Goal: Information Seeking & Learning: Compare options

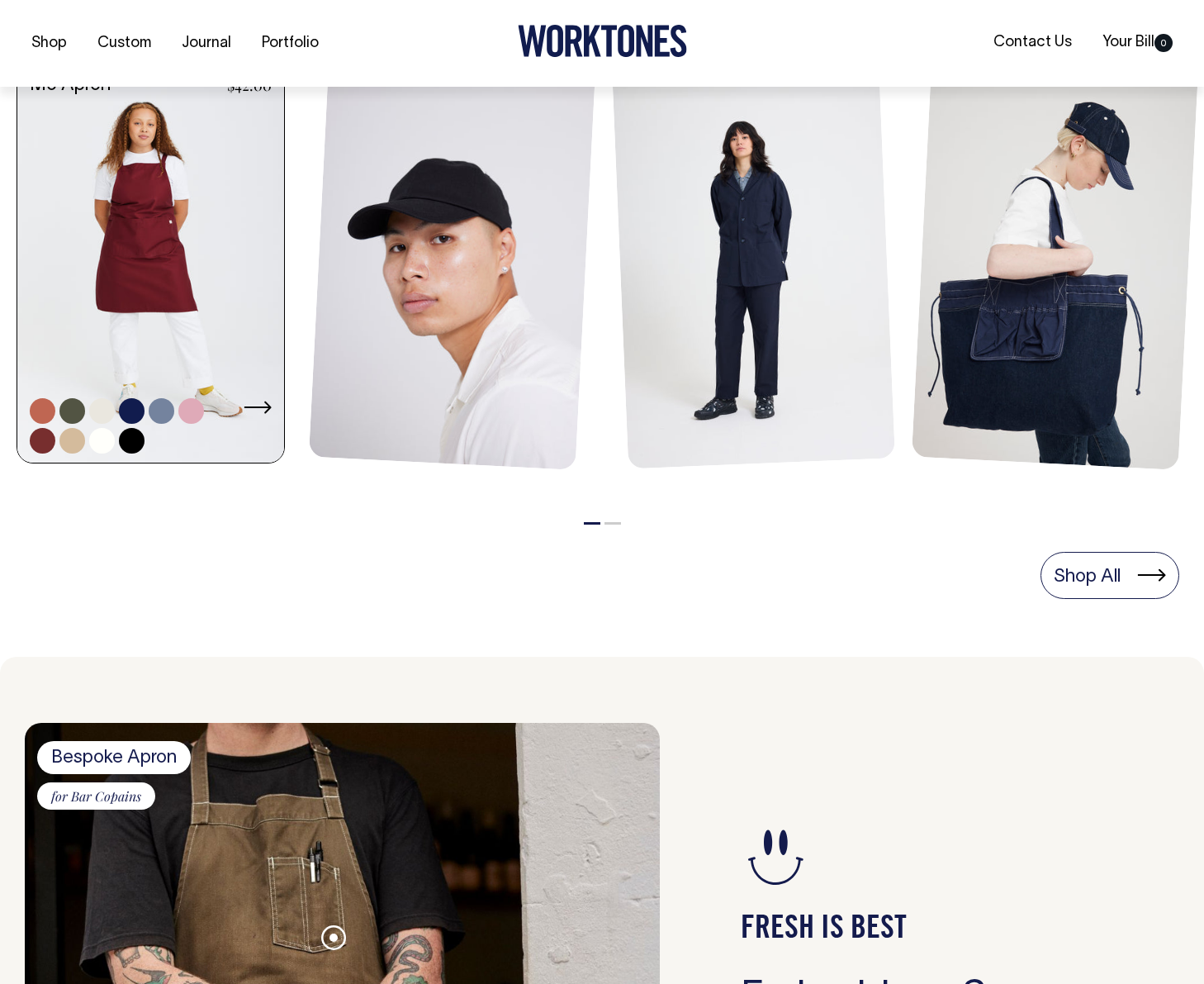
scroll to position [773, 0]
click at [148, 277] on link at bounding box center [151, 264] width 267 height 404
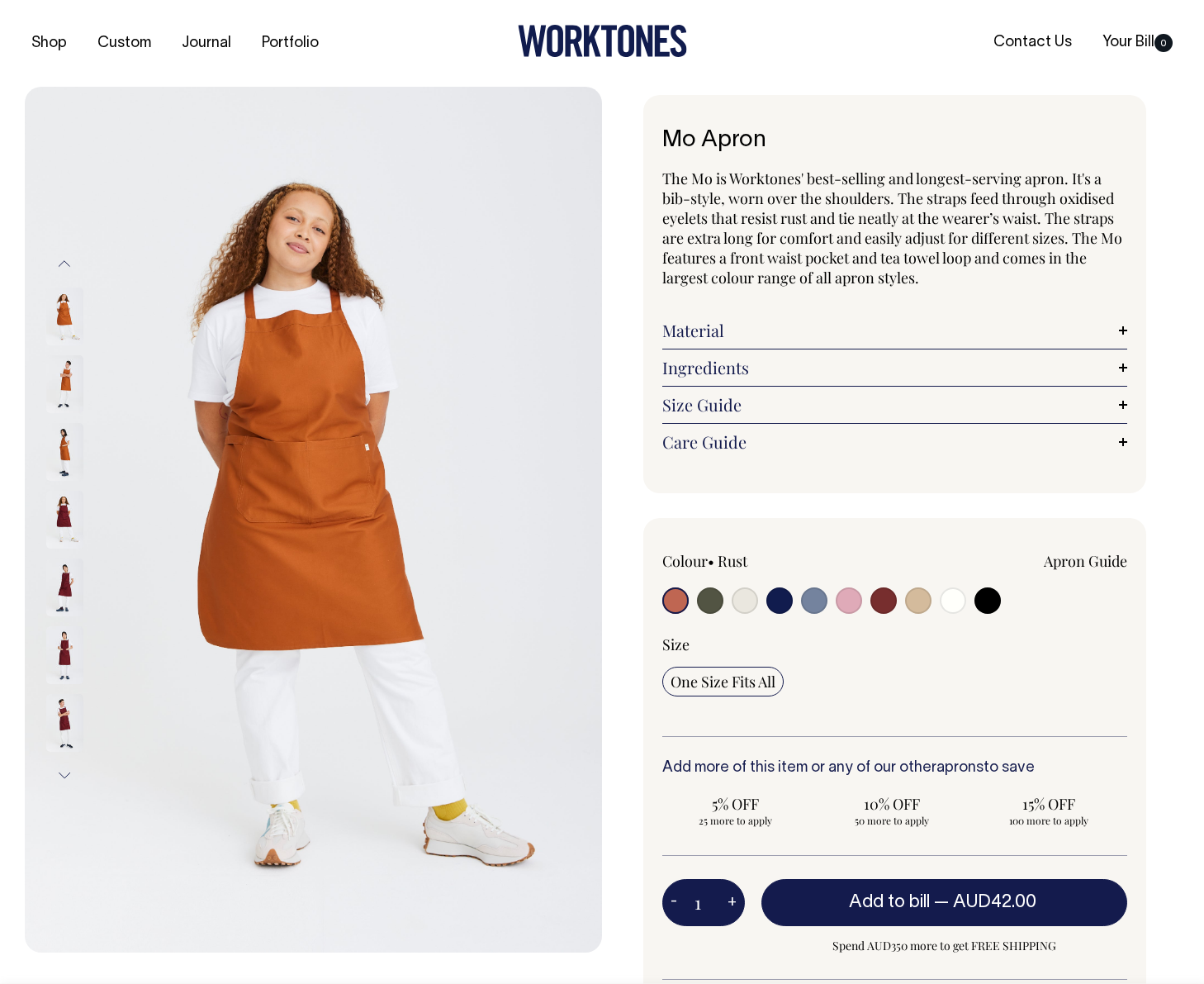
click at [883, 599] on input "radio" at bounding box center [884, 601] width 27 height 27
radio input "true"
select select "Burgundy"
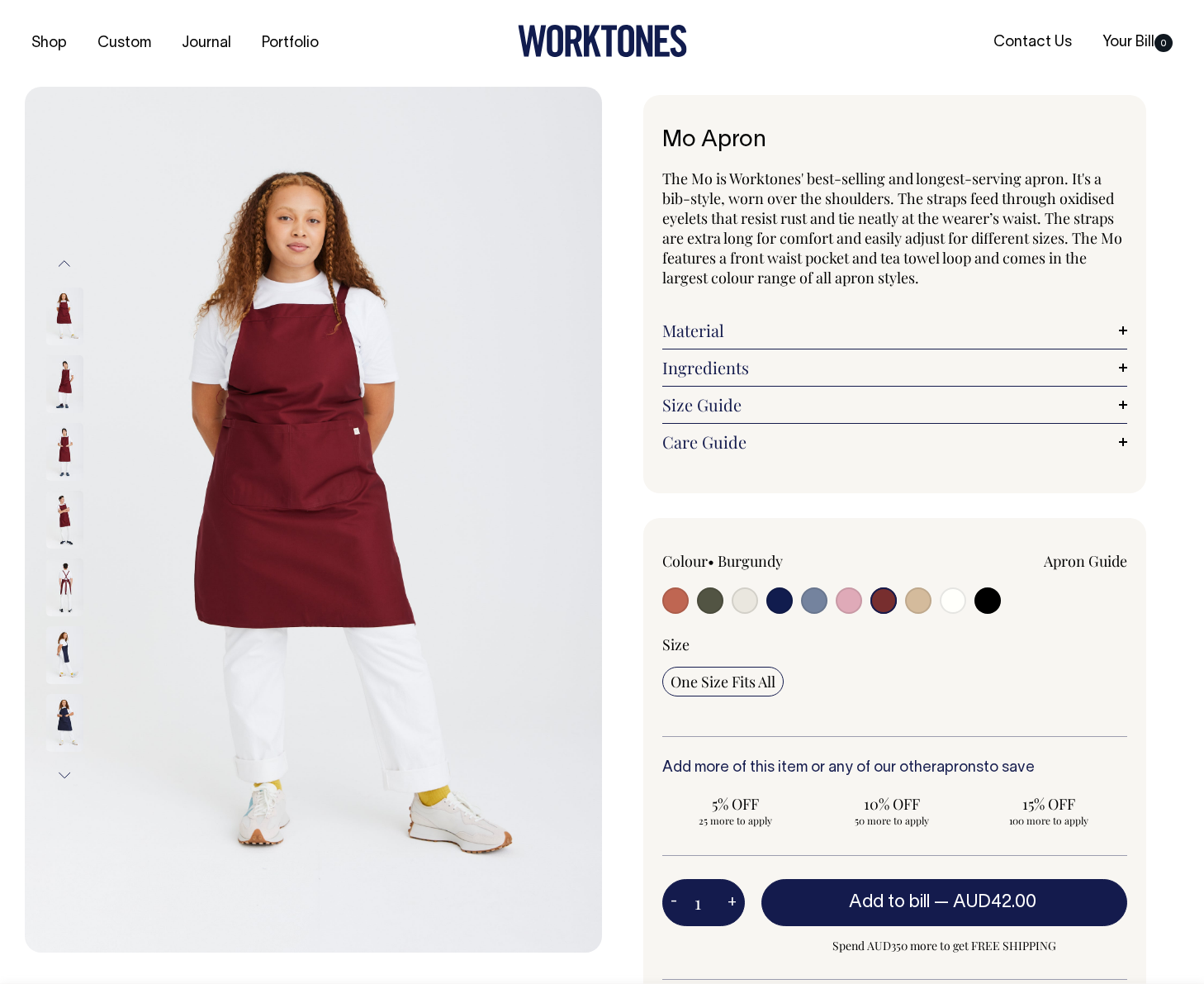
click at [681, 601] on input "radio" at bounding box center [675, 601] width 27 height 27
radio input "true"
select select "Rust"
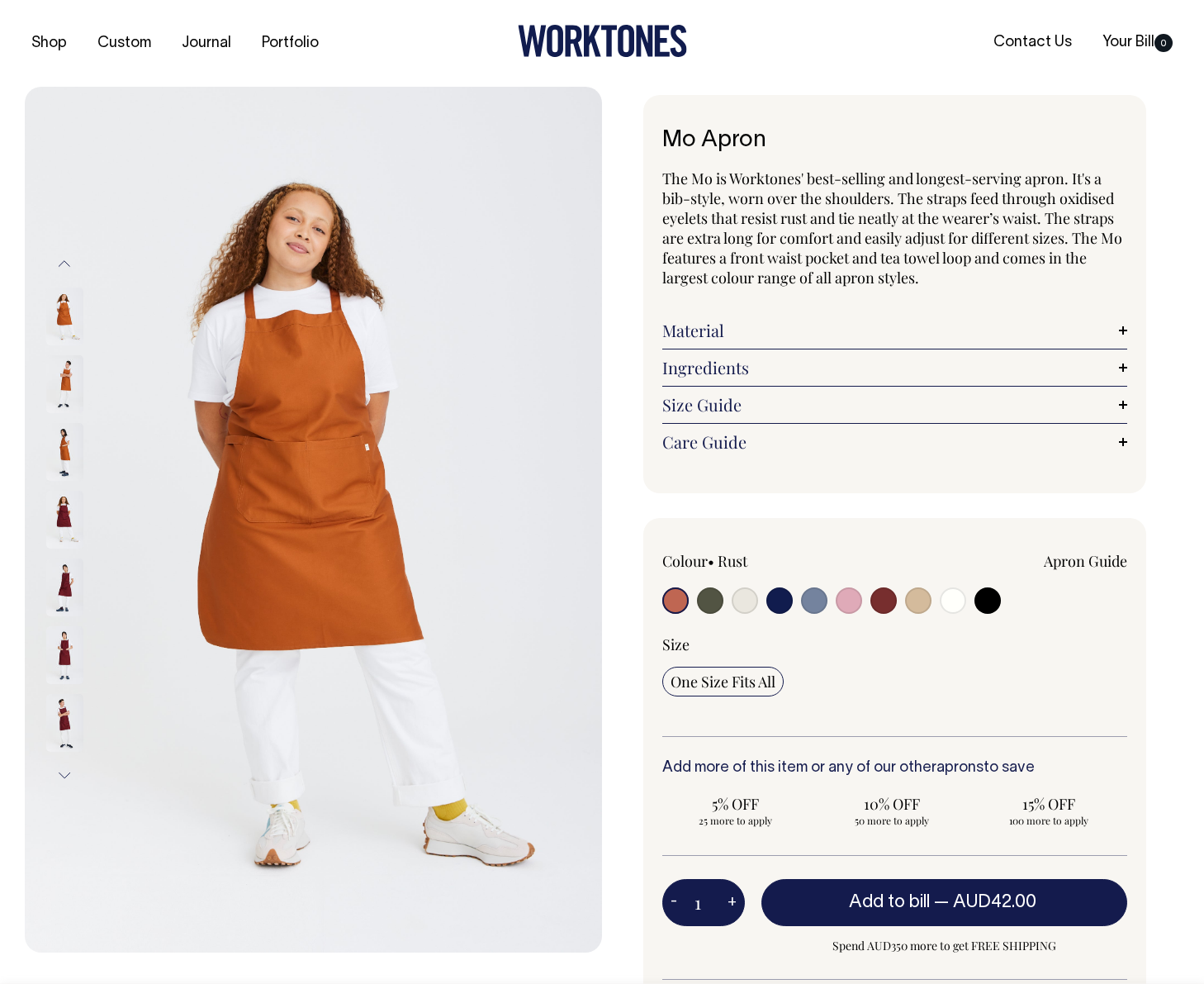
click at [714, 603] on input "radio" at bounding box center [710, 601] width 27 height 27
radio input "true"
select select "Olive"
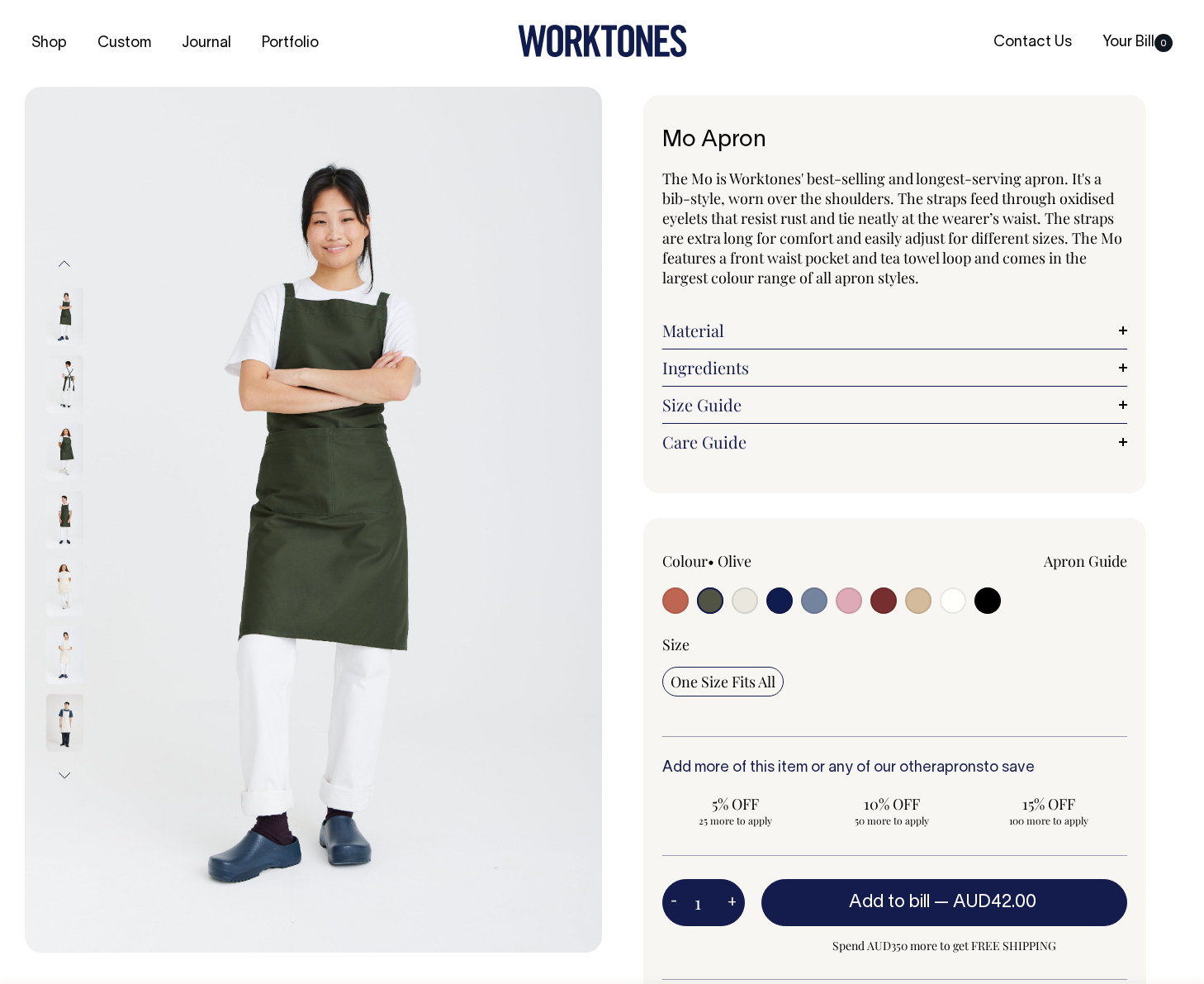
click at [782, 608] on input "radio" at bounding box center [780, 601] width 27 height 27
radio input "true"
select select "Dark Navy"
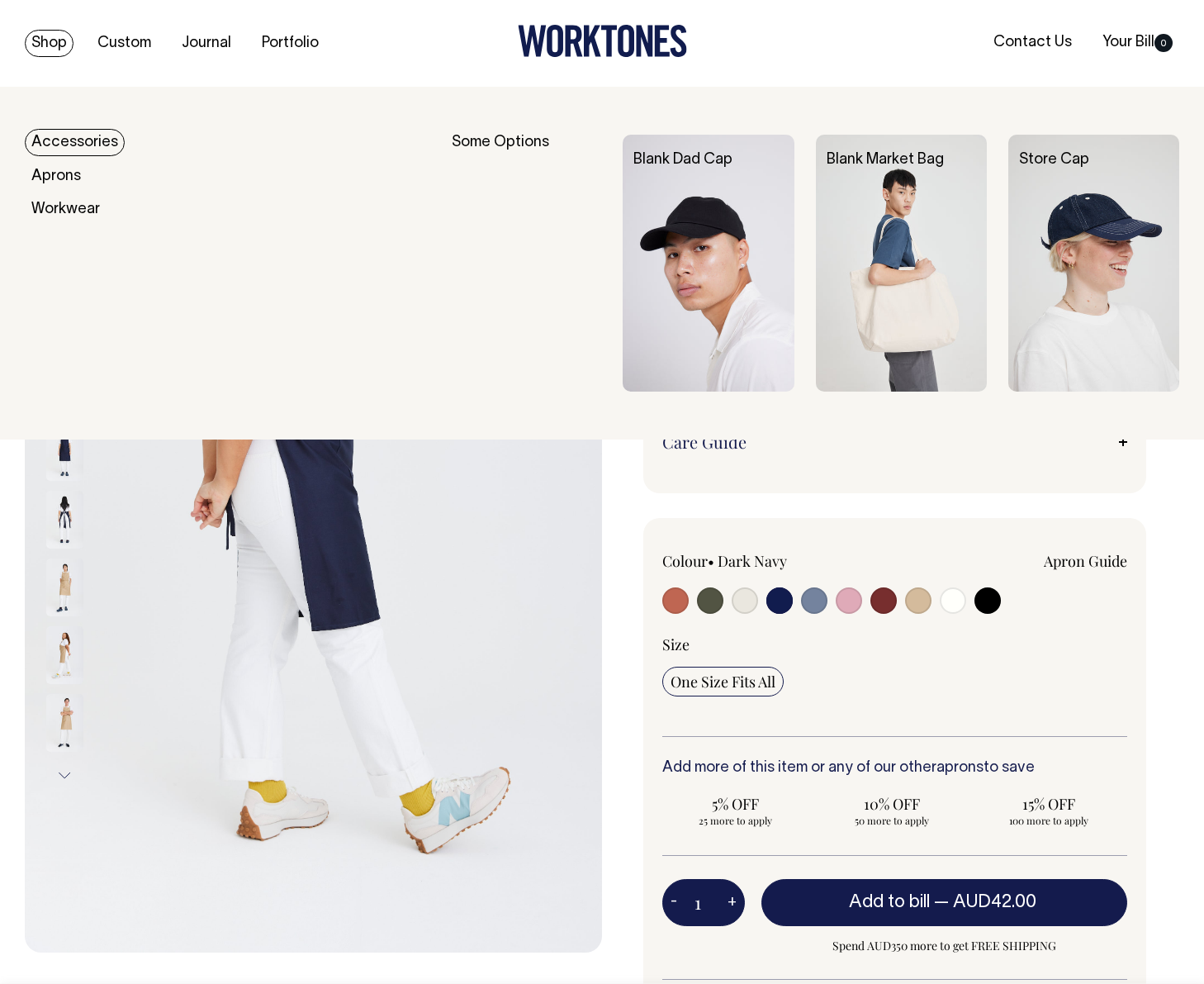
click at [46, 46] on link "Shop" at bounding box center [49, 43] width 49 height 27
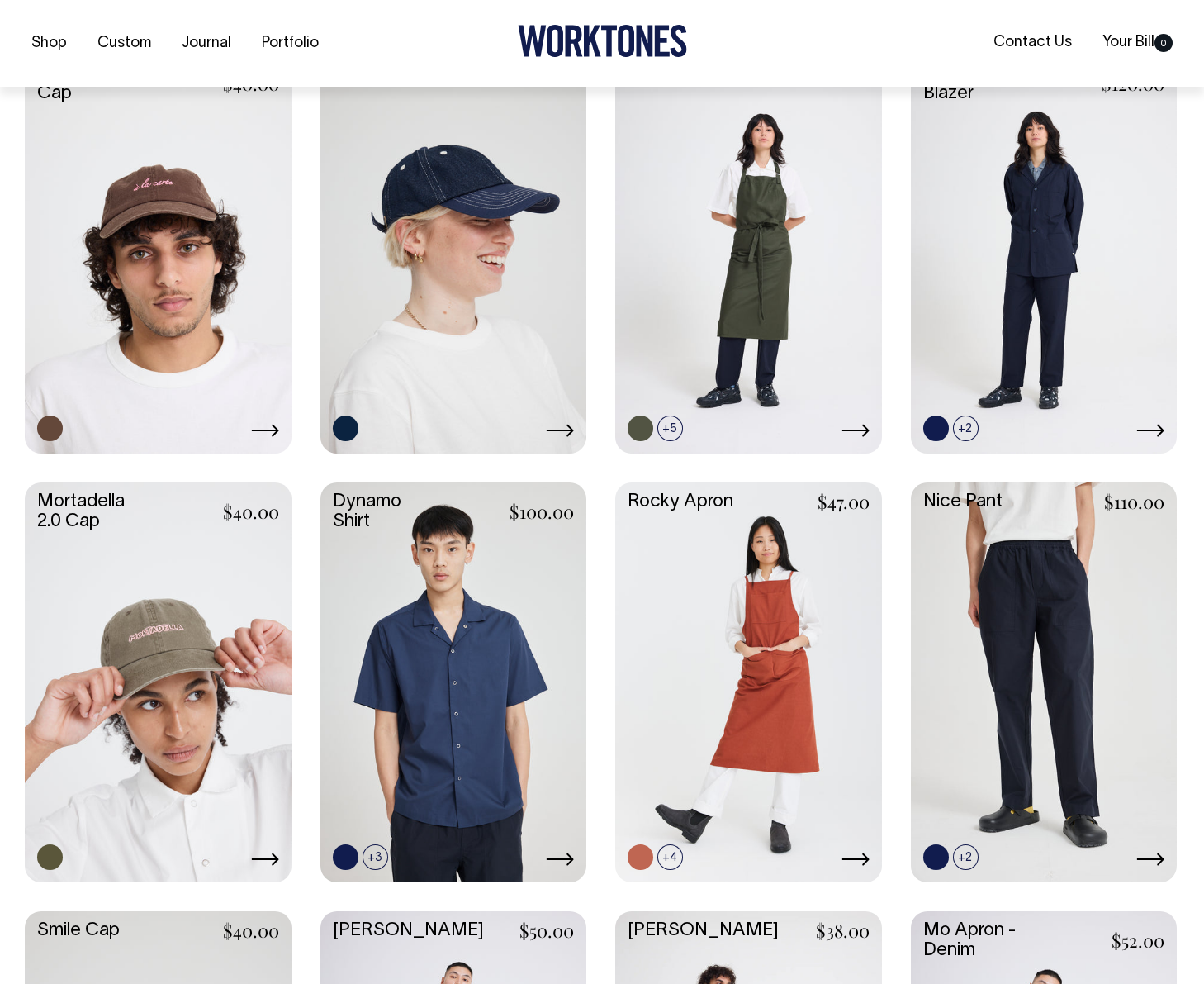
scroll to position [864, 0]
click at [426, 600] on link at bounding box center [454, 680] width 267 height 396
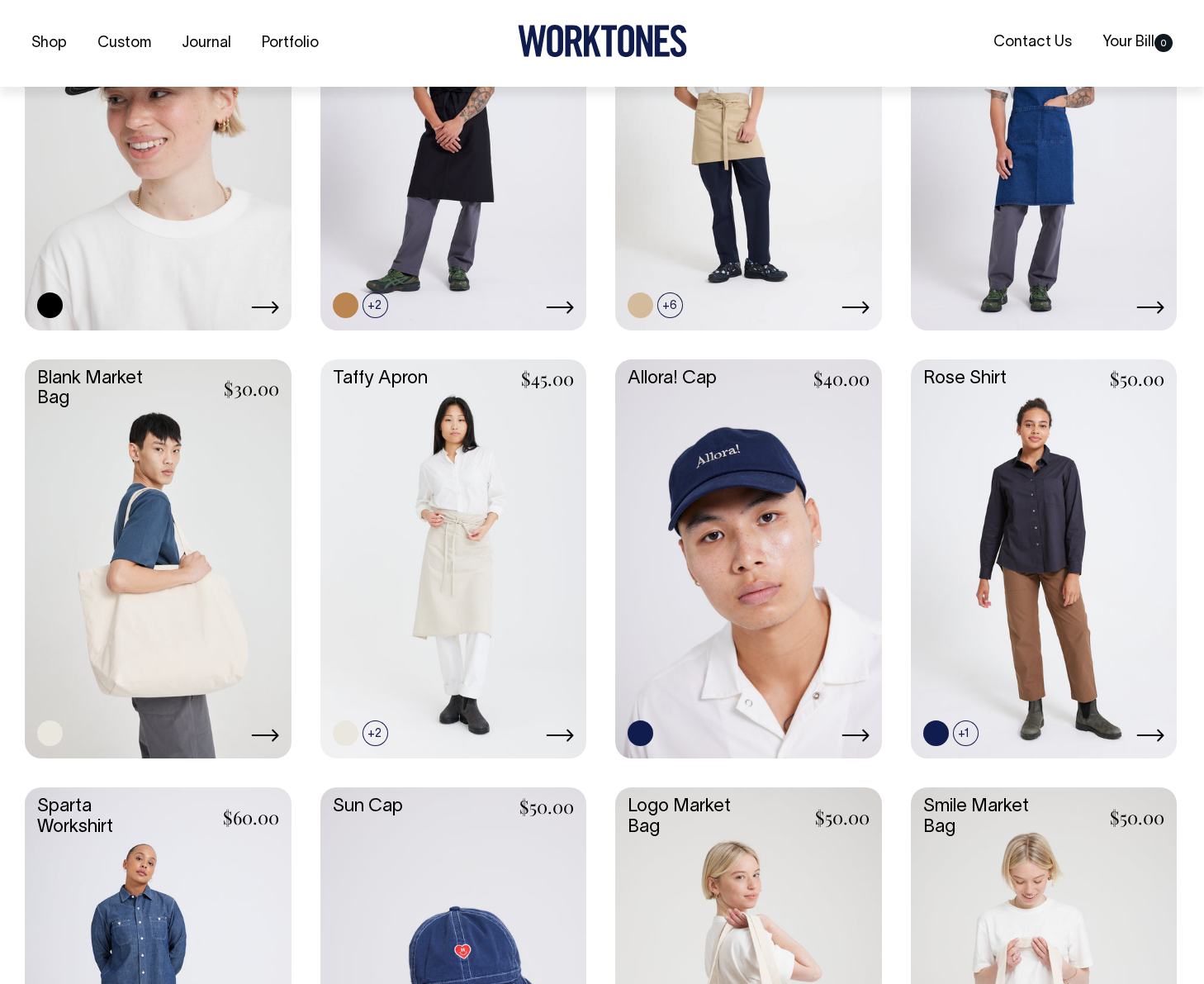
scroll to position [1844, 0]
click at [450, 507] on link at bounding box center [454, 557] width 267 height 396
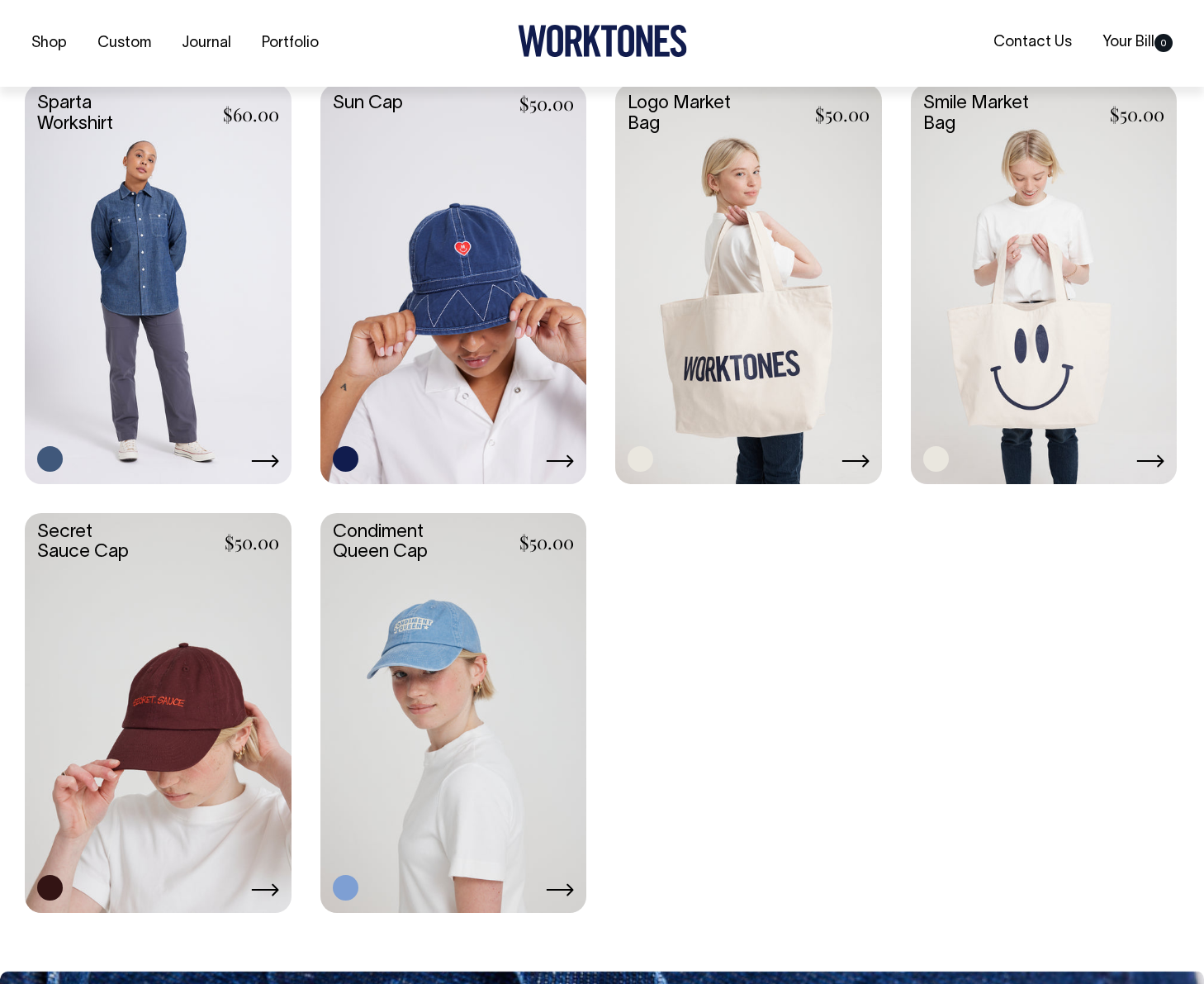
scroll to position [2547, 0]
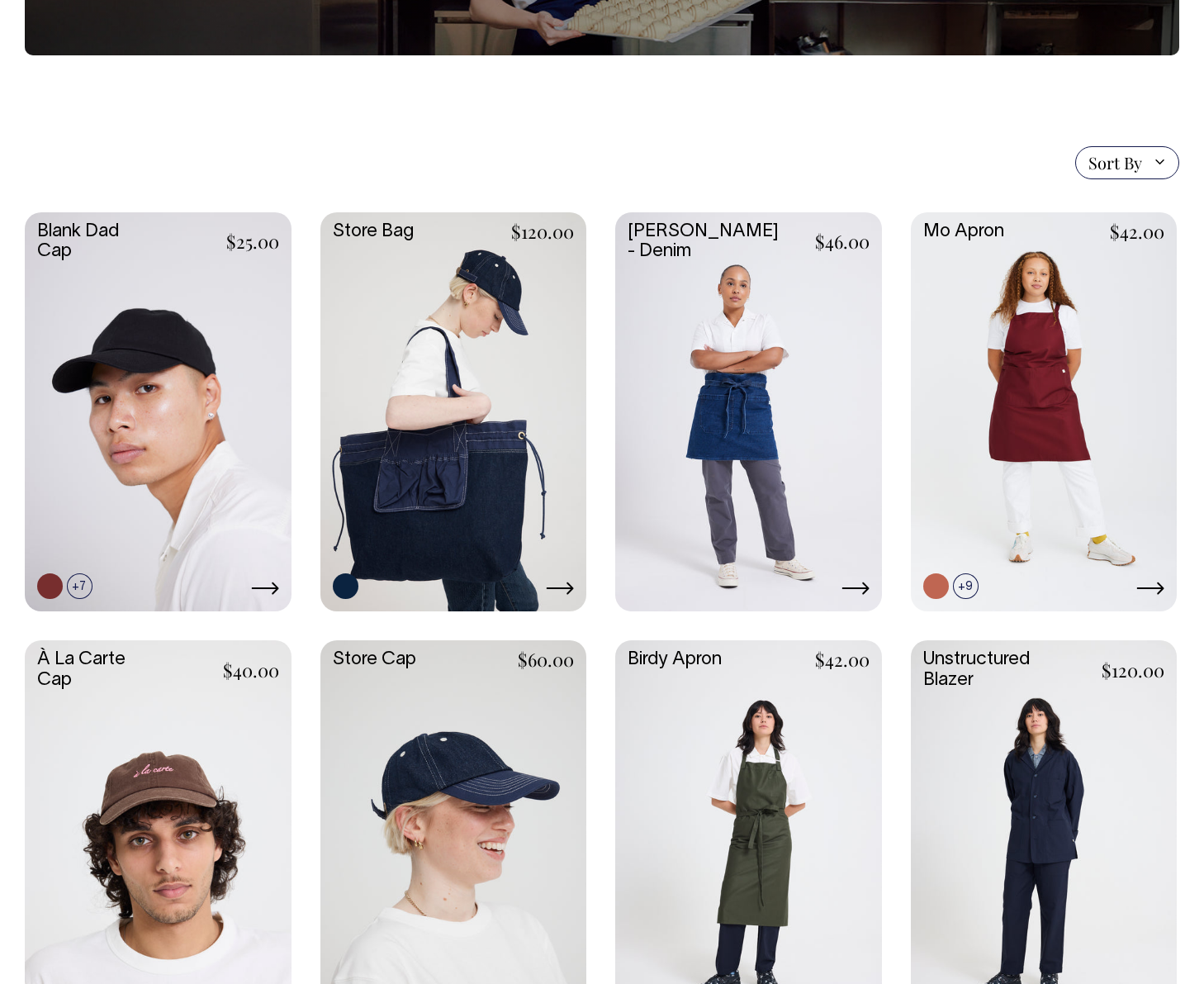
click at [964, 717] on link at bounding box center [1045, 839] width 267 height 396
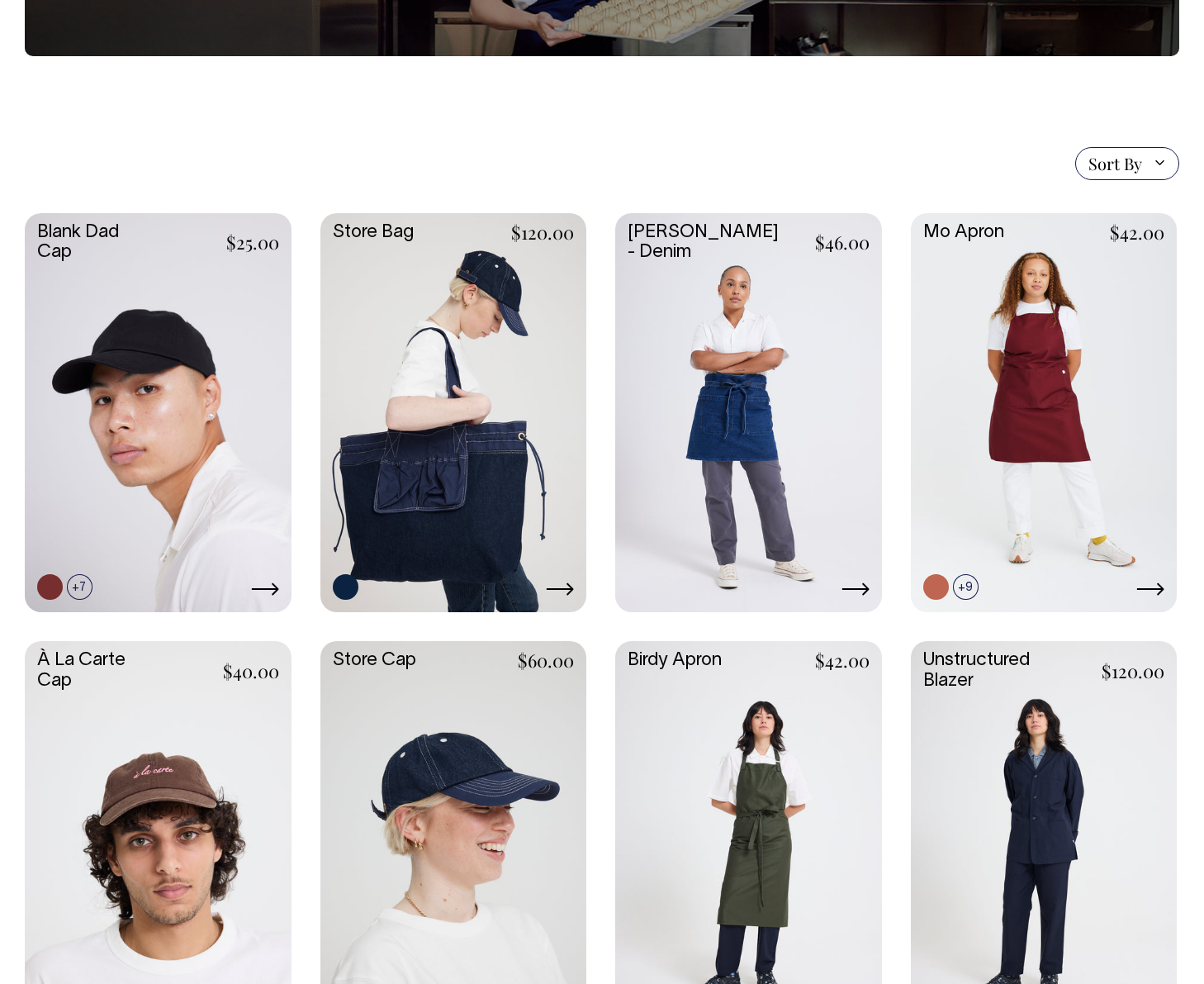
scroll to position [274, 0]
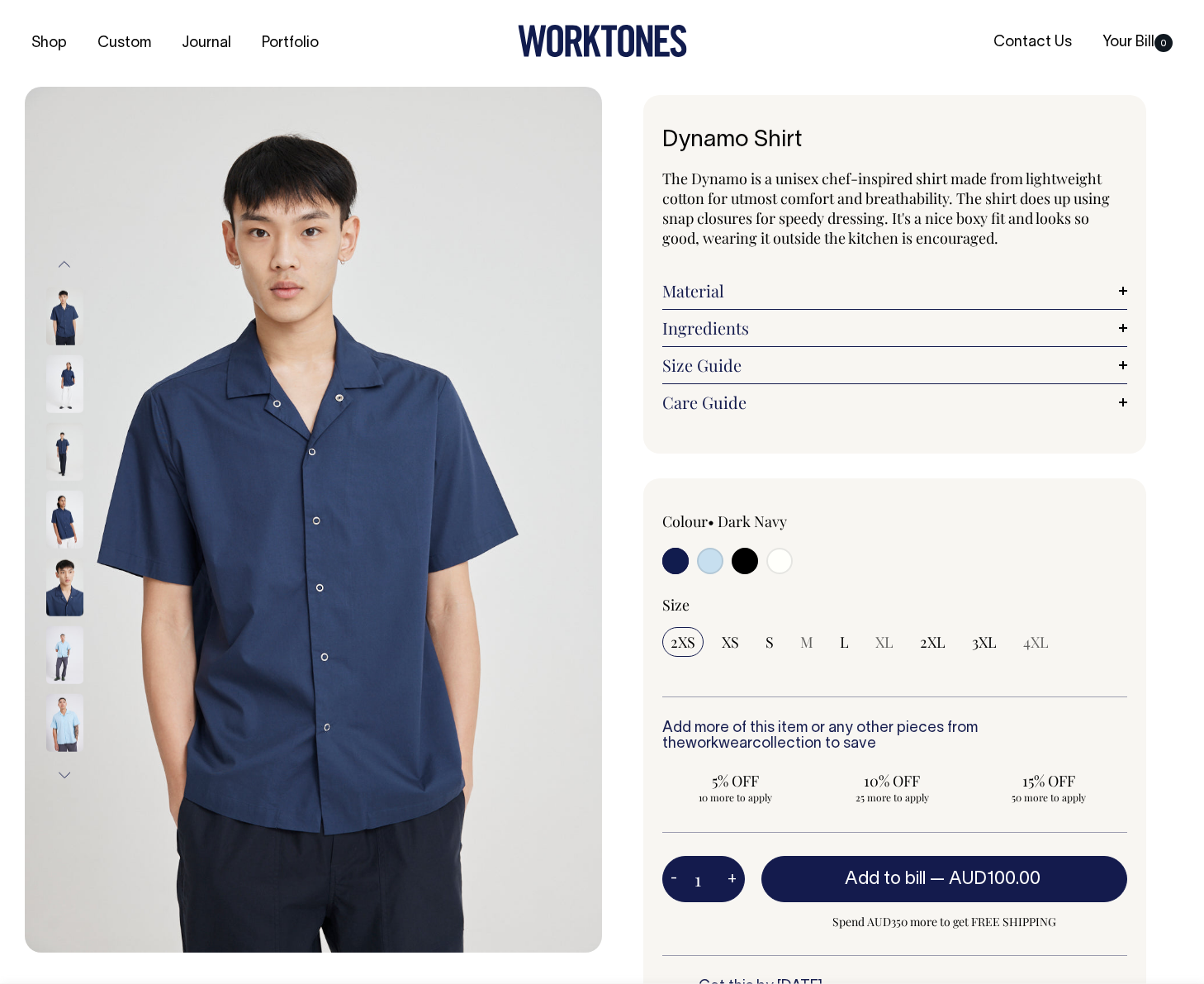
click at [70, 334] on img at bounding box center [65, 317] width 37 height 58
click at [65, 380] on img at bounding box center [65, 385] width 37 height 58
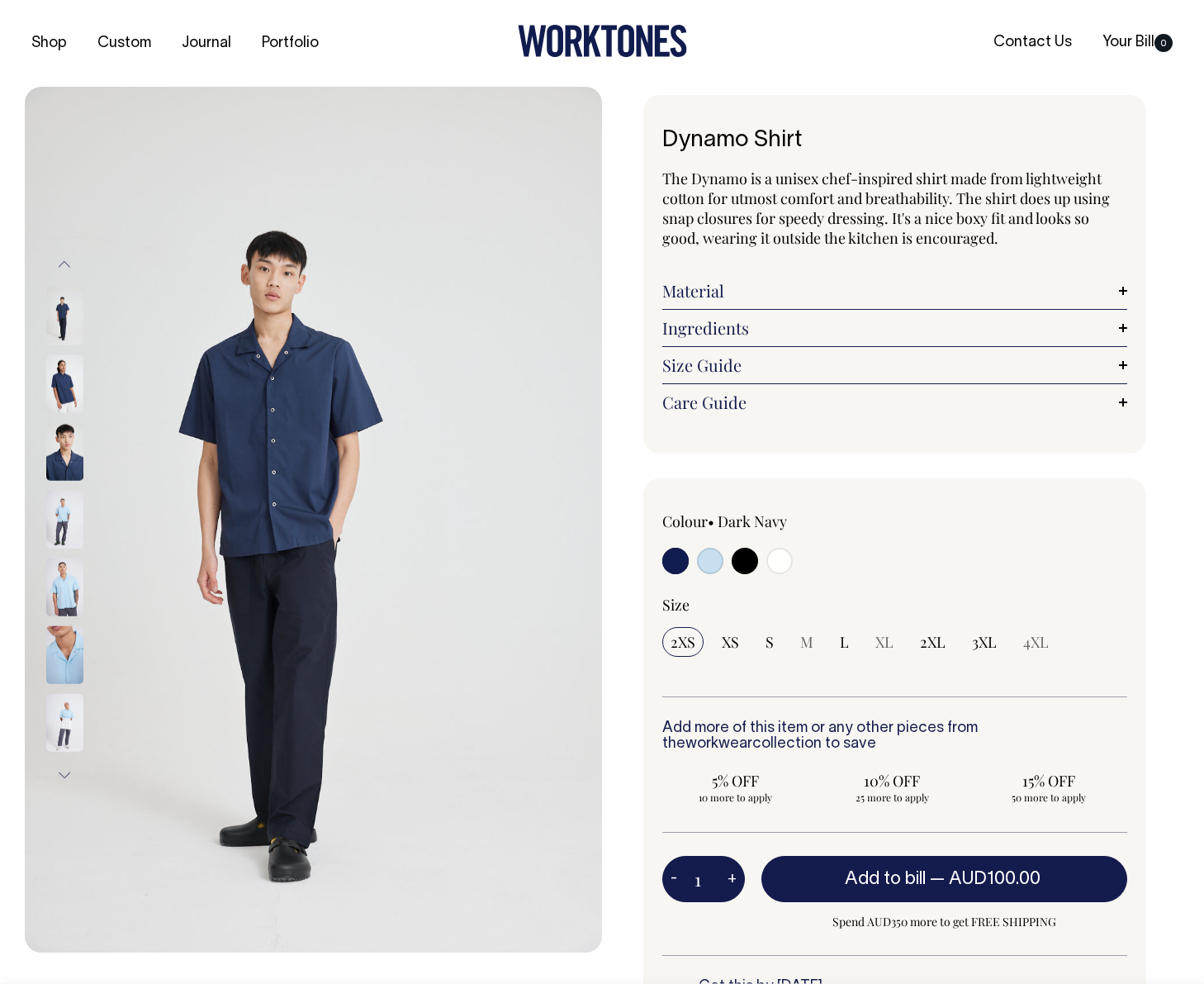
click at [775, 570] on input "radio" at bounding box center [780, 561] width 27 height 27
radio input "true"
select select "Off-White"
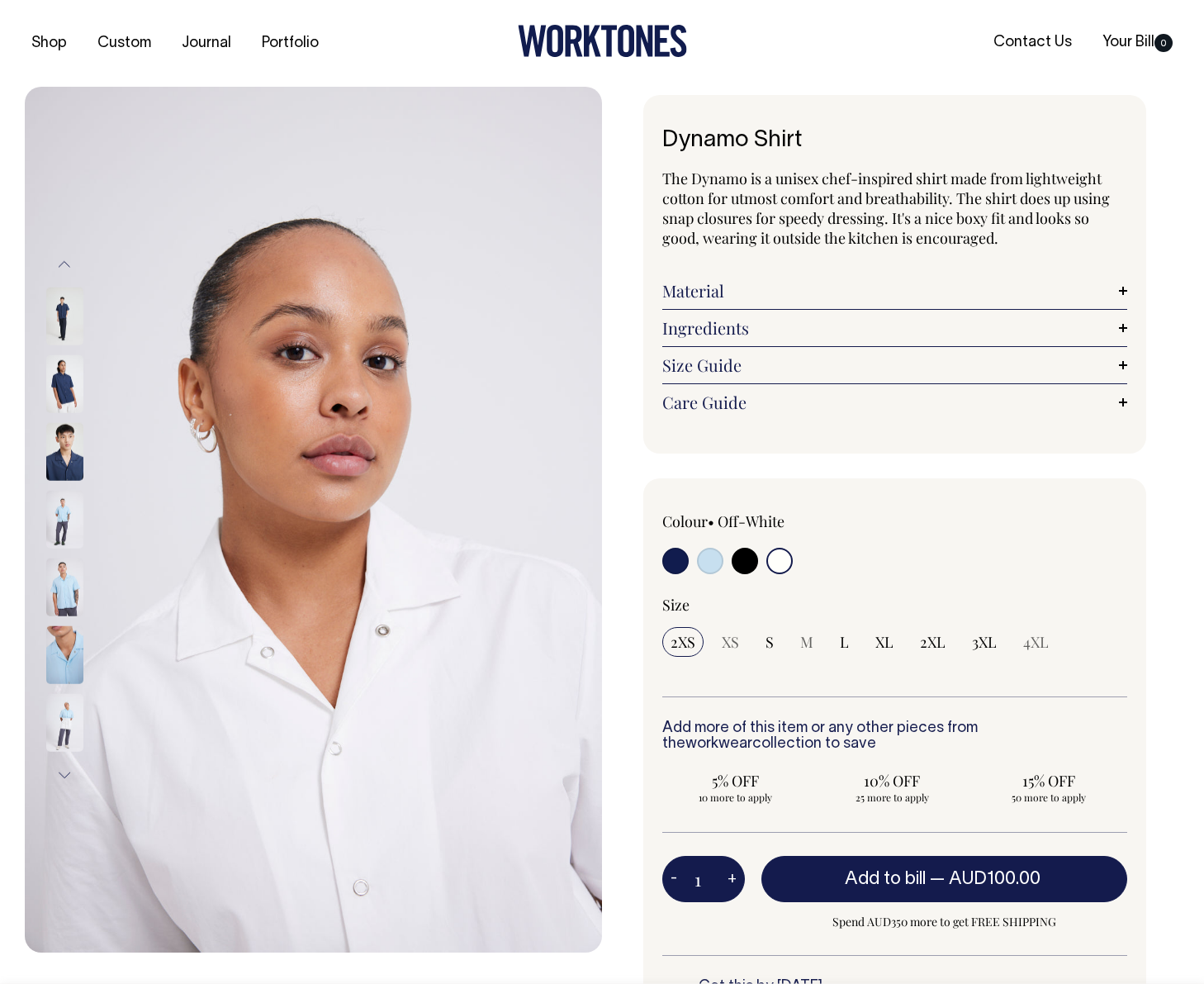
scroll to position [1, 0]
click at [780, 565] on input "radio" at bounding box center [780, 560] width 27 height 27
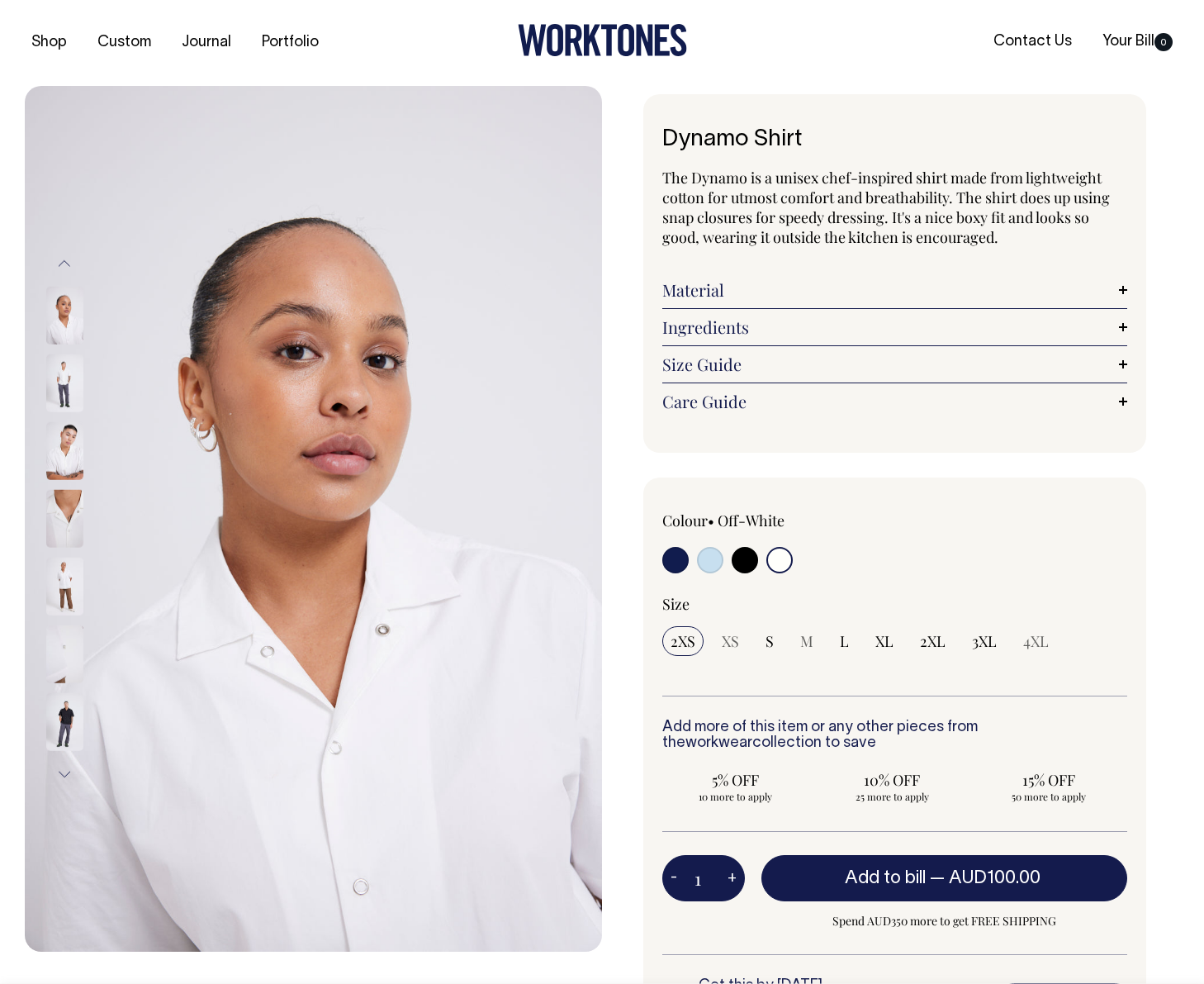
click at [56, 329] on img at bounding box center [65, 316] width 37 height 58
click at [63, 271] on button "Previous" at bounding box center [65, 263] width 25 height 37
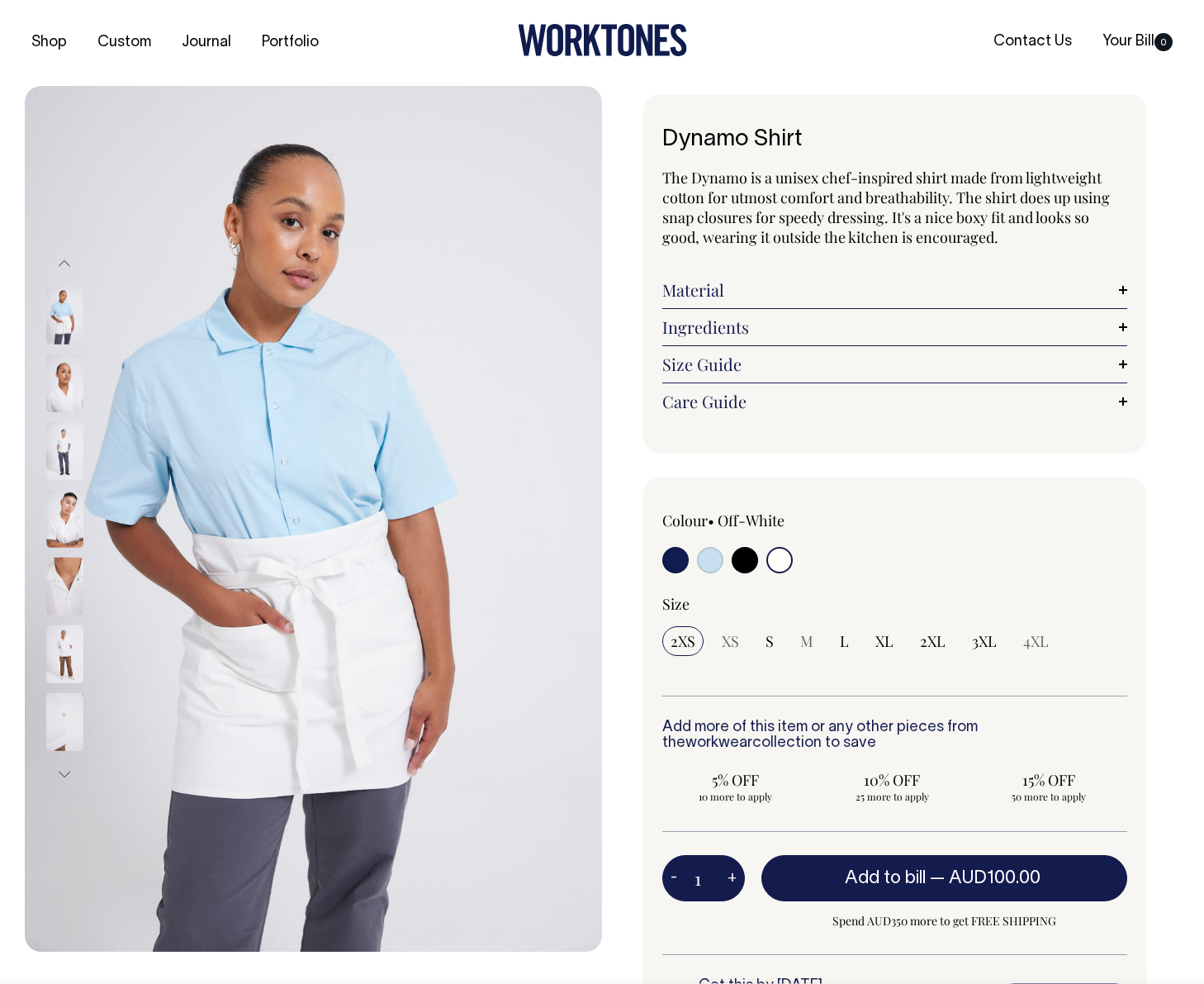
click at [65, 313] on img at bounding box center [65, 316] width 37 height 58
click at [67, 707] on img at bounding box center [65, 722] width 37 height 58
click at [60, 656] on img at bounding box center [65, 655] width 37 height 58
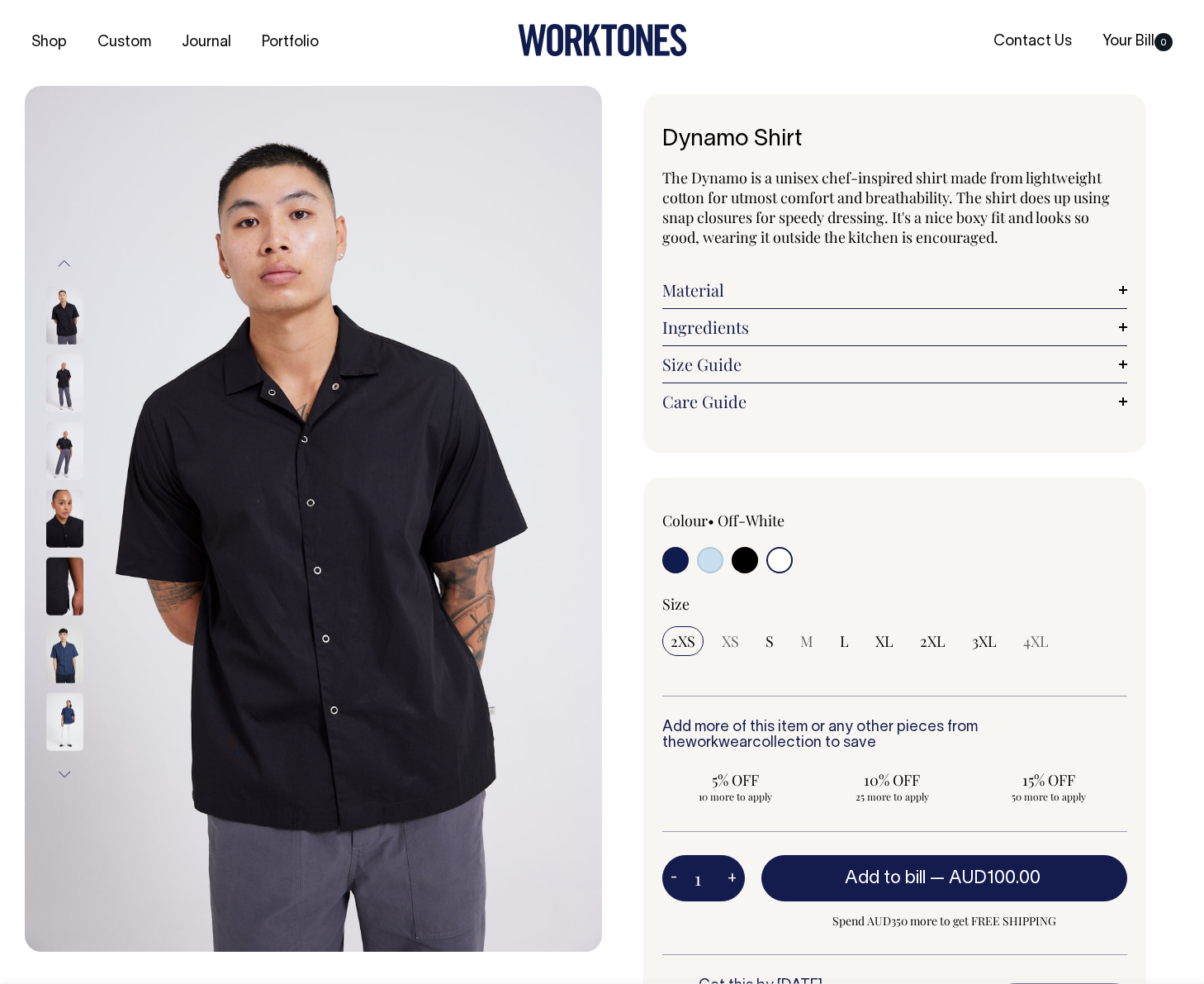
click at [63, 264] on button "Previous" at bounding box center [65, 263] width 25 height 37
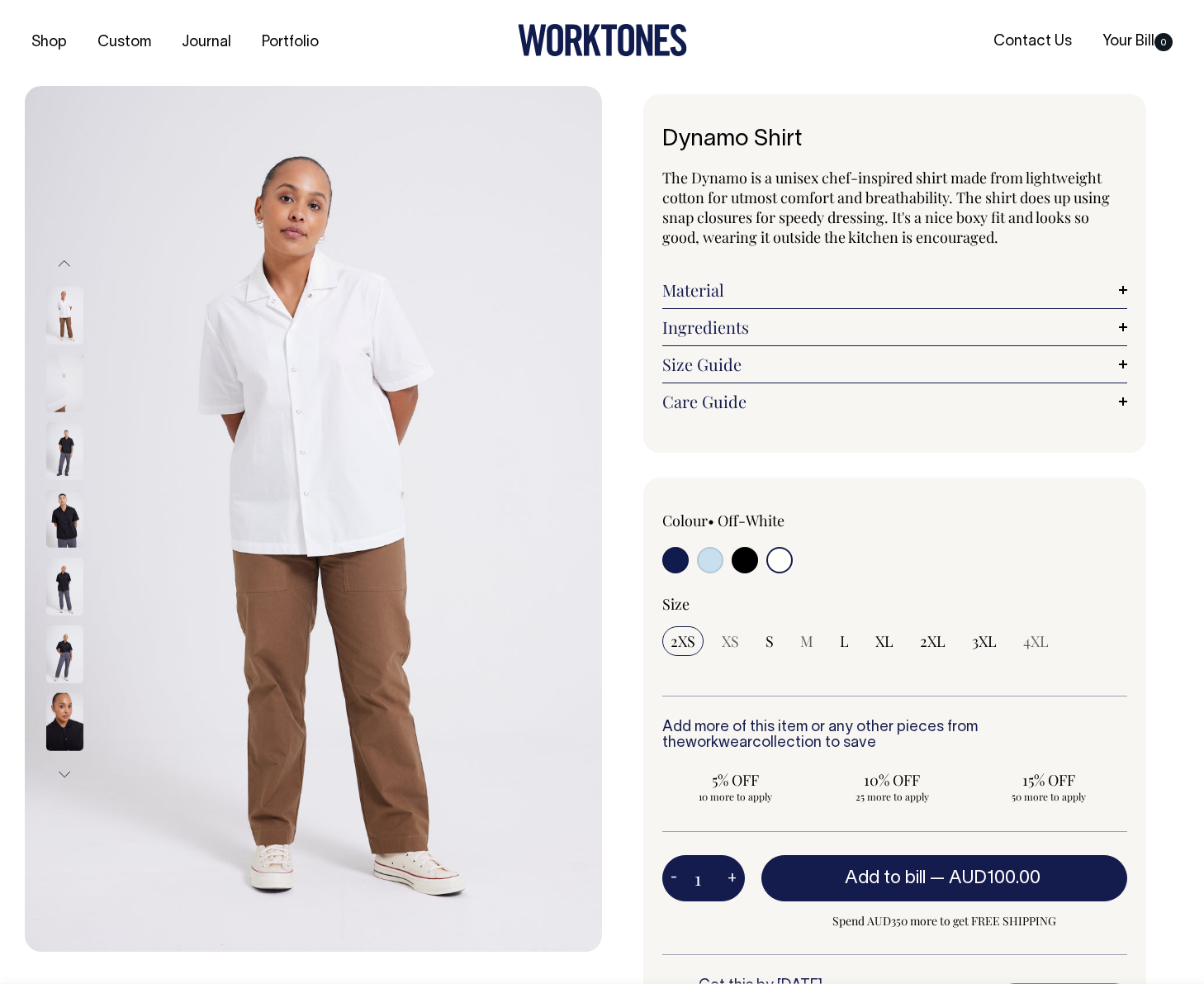
click at [65, 325] on img at bounding box center [65, 316] width 37 height 58
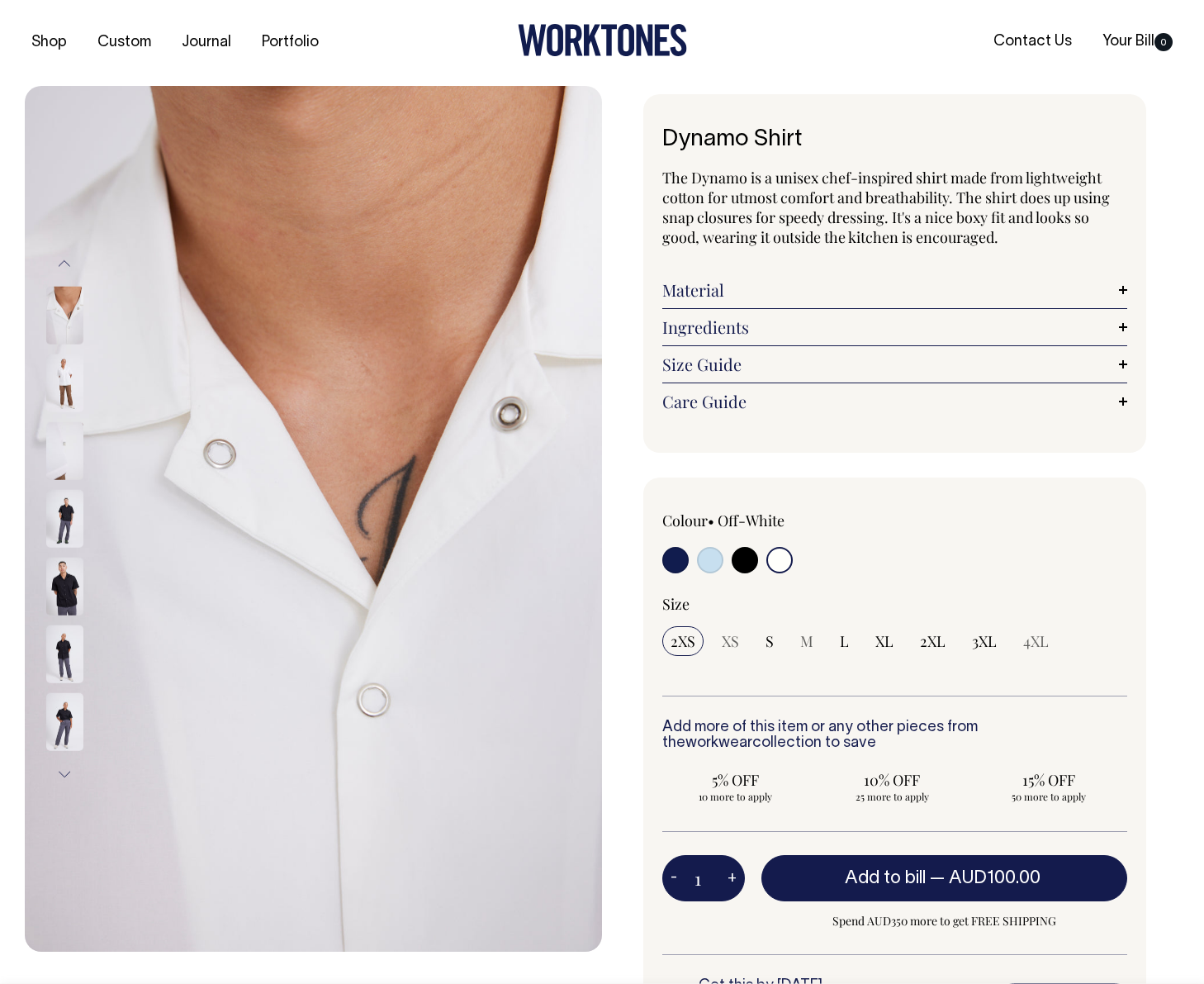
click at [72, 312] on img at bounding box center [65, 316] width 37 height 58
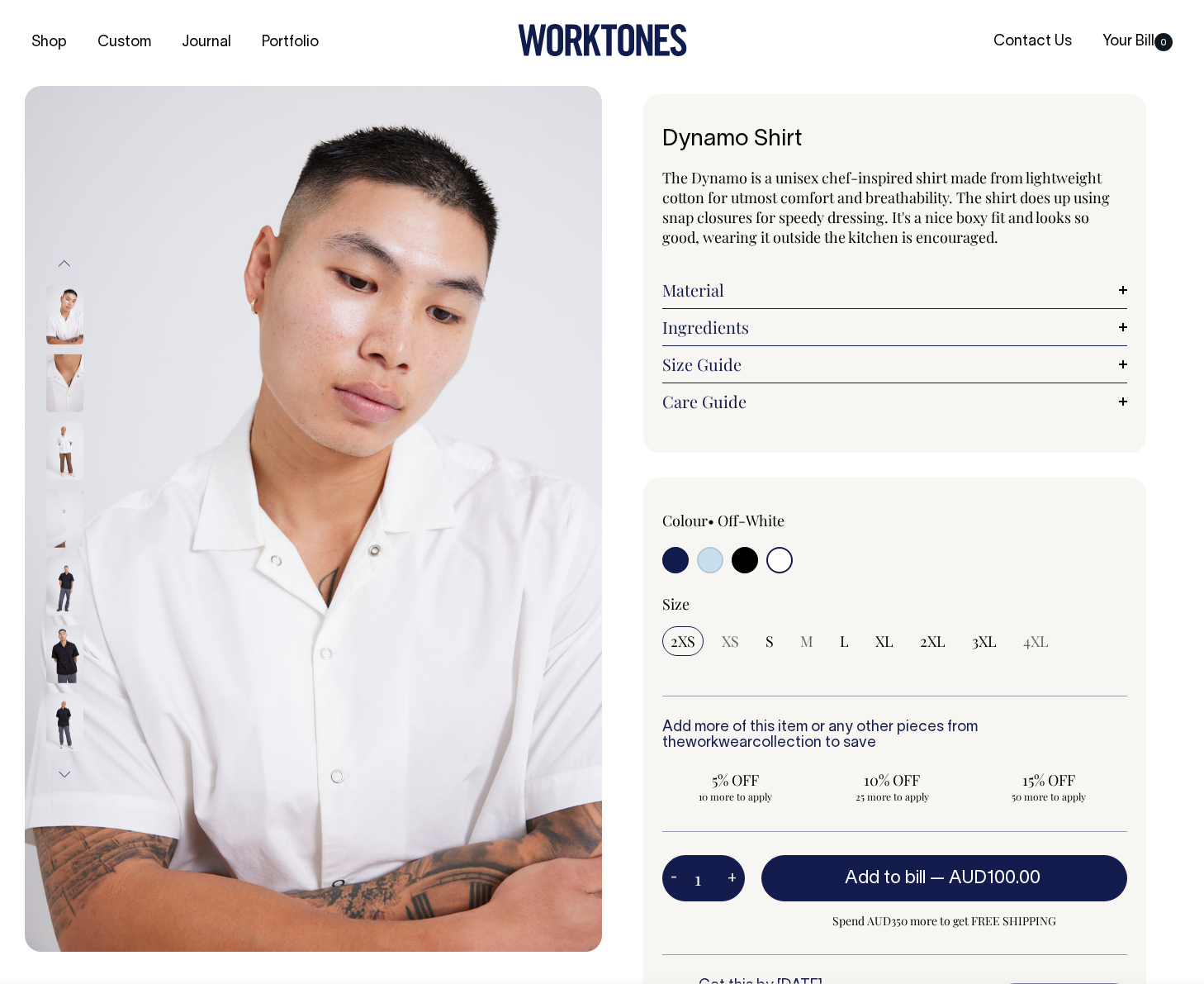
click at [70, 325] on img at bounding box center [65, 316] width 37 height 58
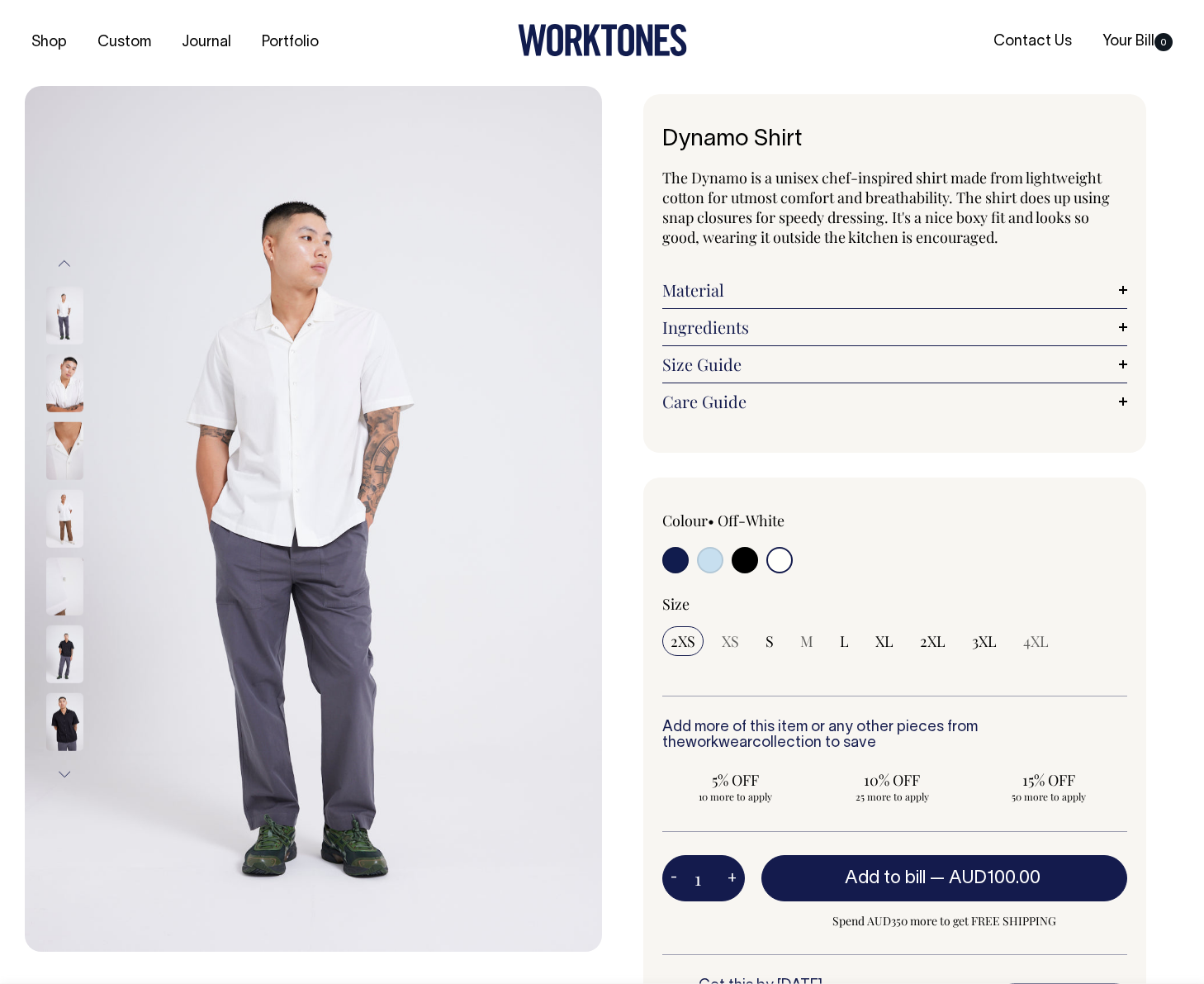
click at [68, 323] on img at bounding box center [65, 316] width 37 height 58
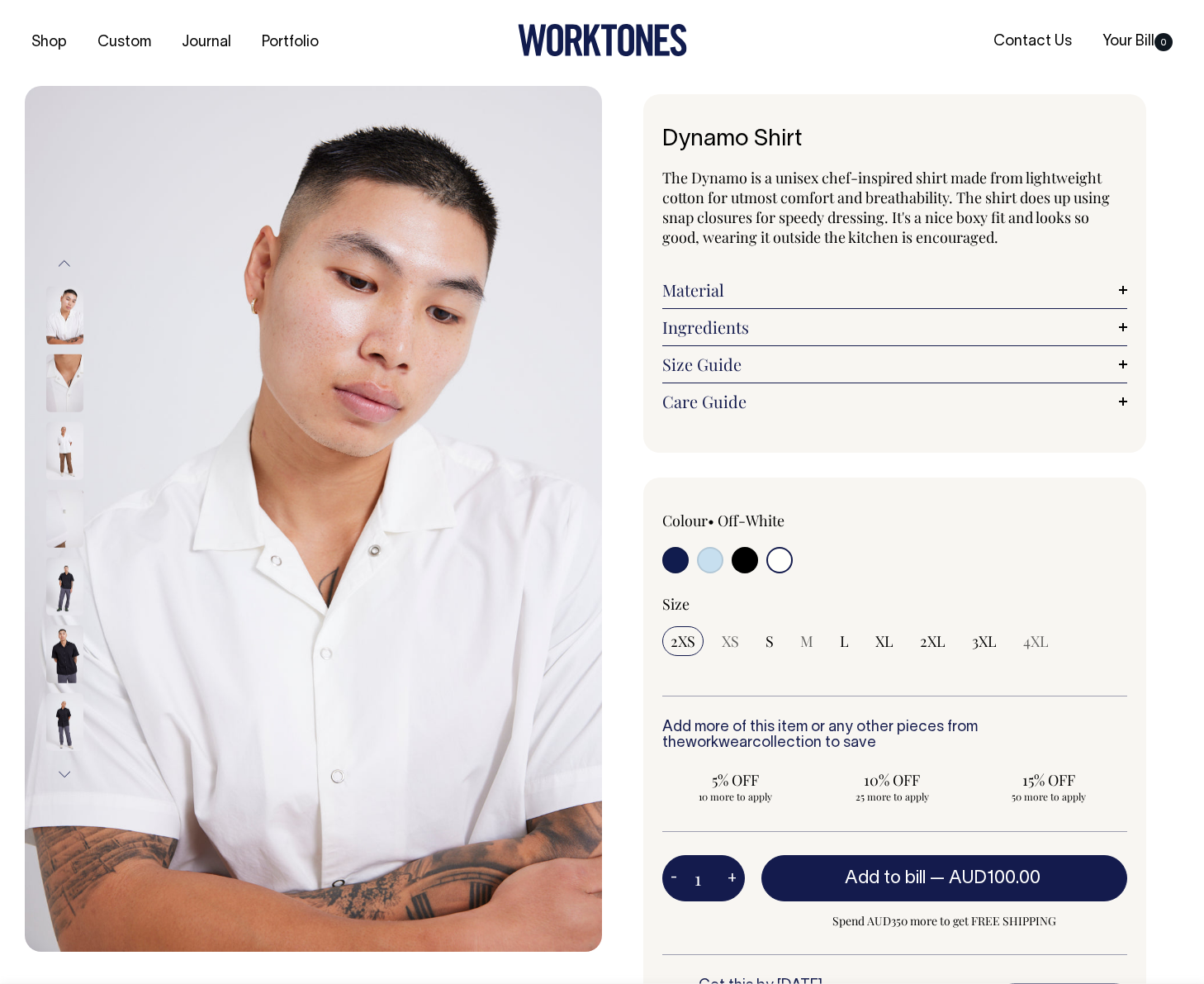
click at [68, 265] on button "Previous" at bounding box center [65, 263] width 25 height 37
click at [68, 262] on button "Previous" at bounding box center [65, 263] width 25 height 37
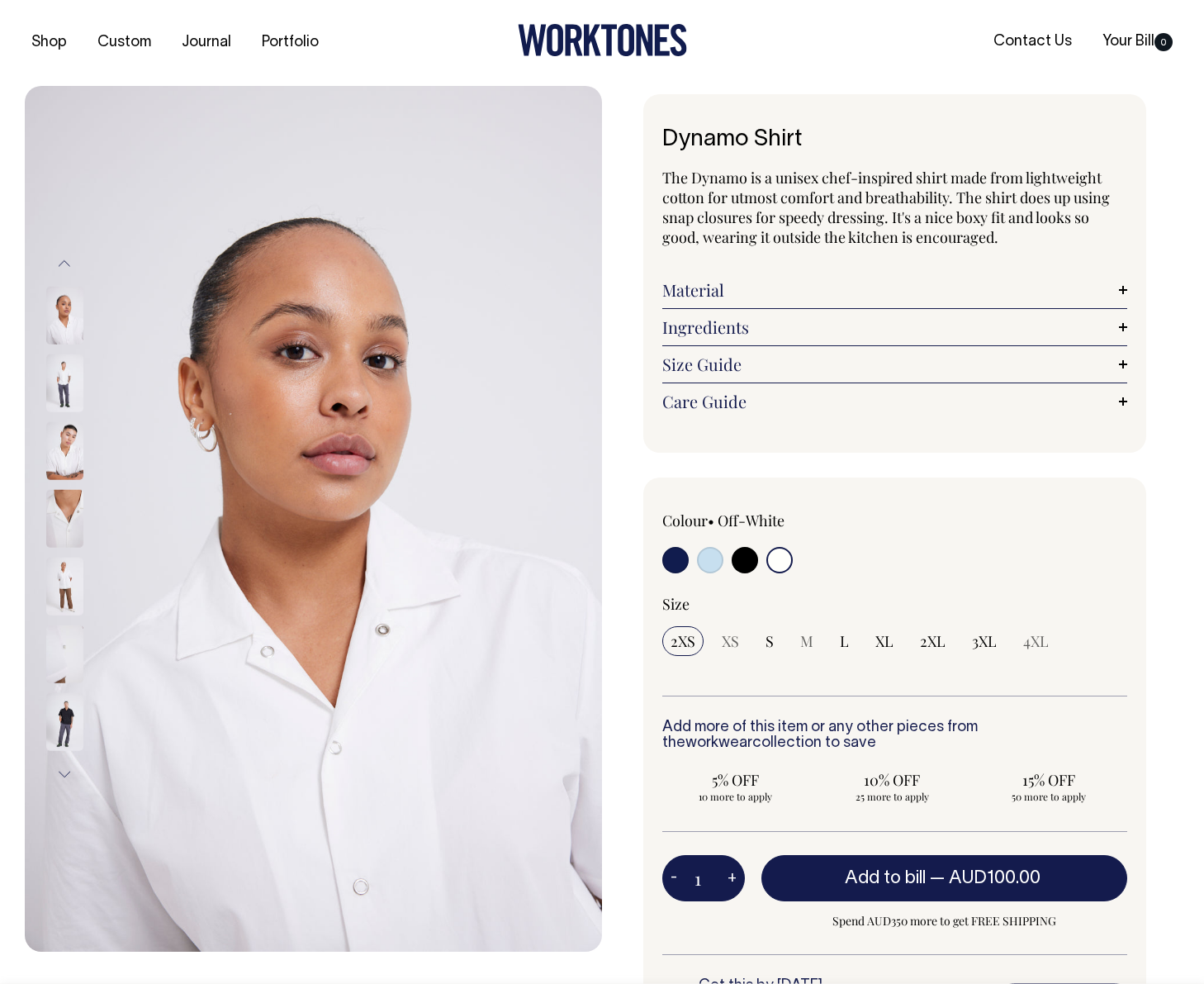
click at [68, 262] on button "Previous" at bounding box center [65, 263] width 25 height 37
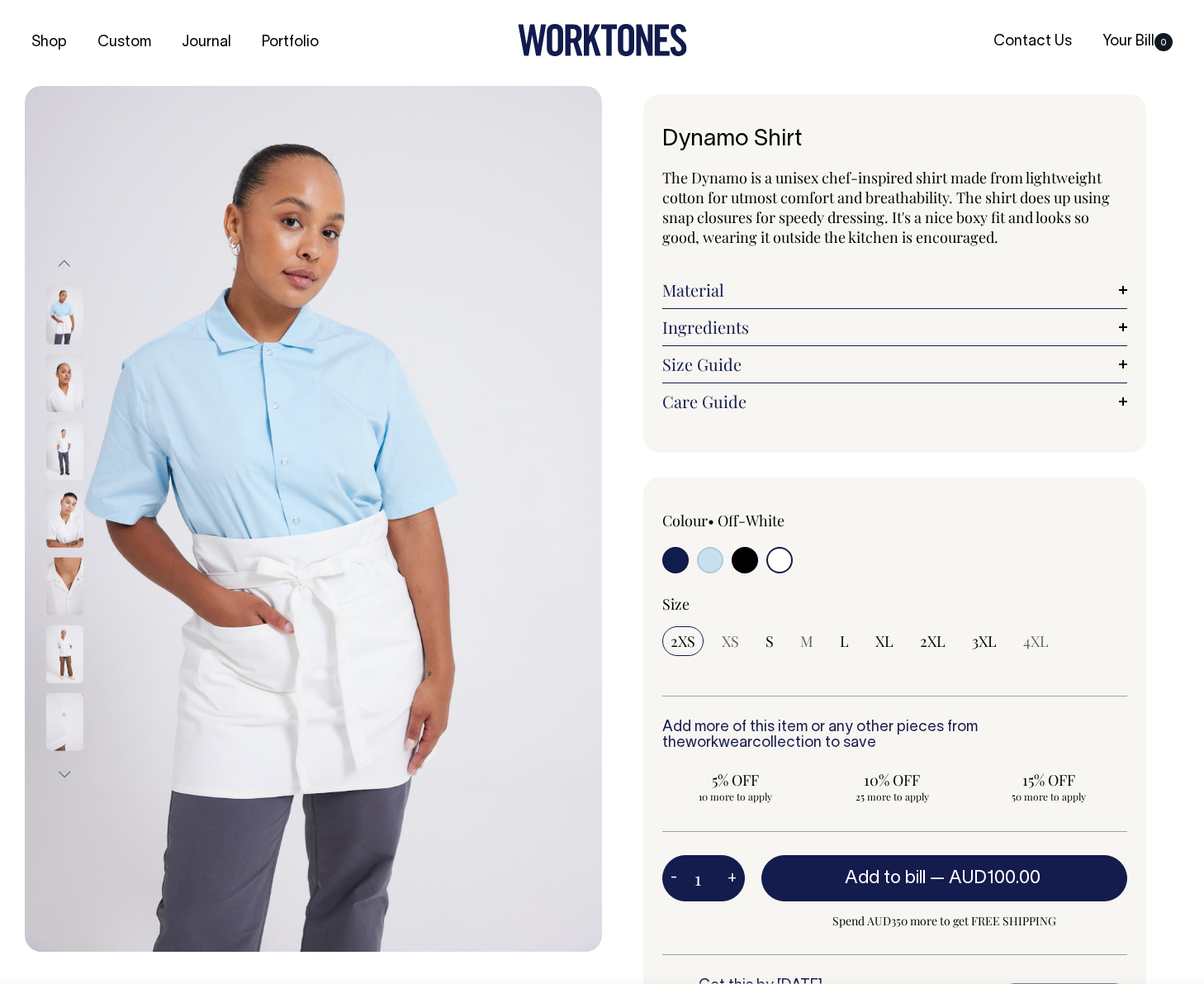
click at [68, 262] on button "Previous" at bounding box center [65, 263] width 25 height 37
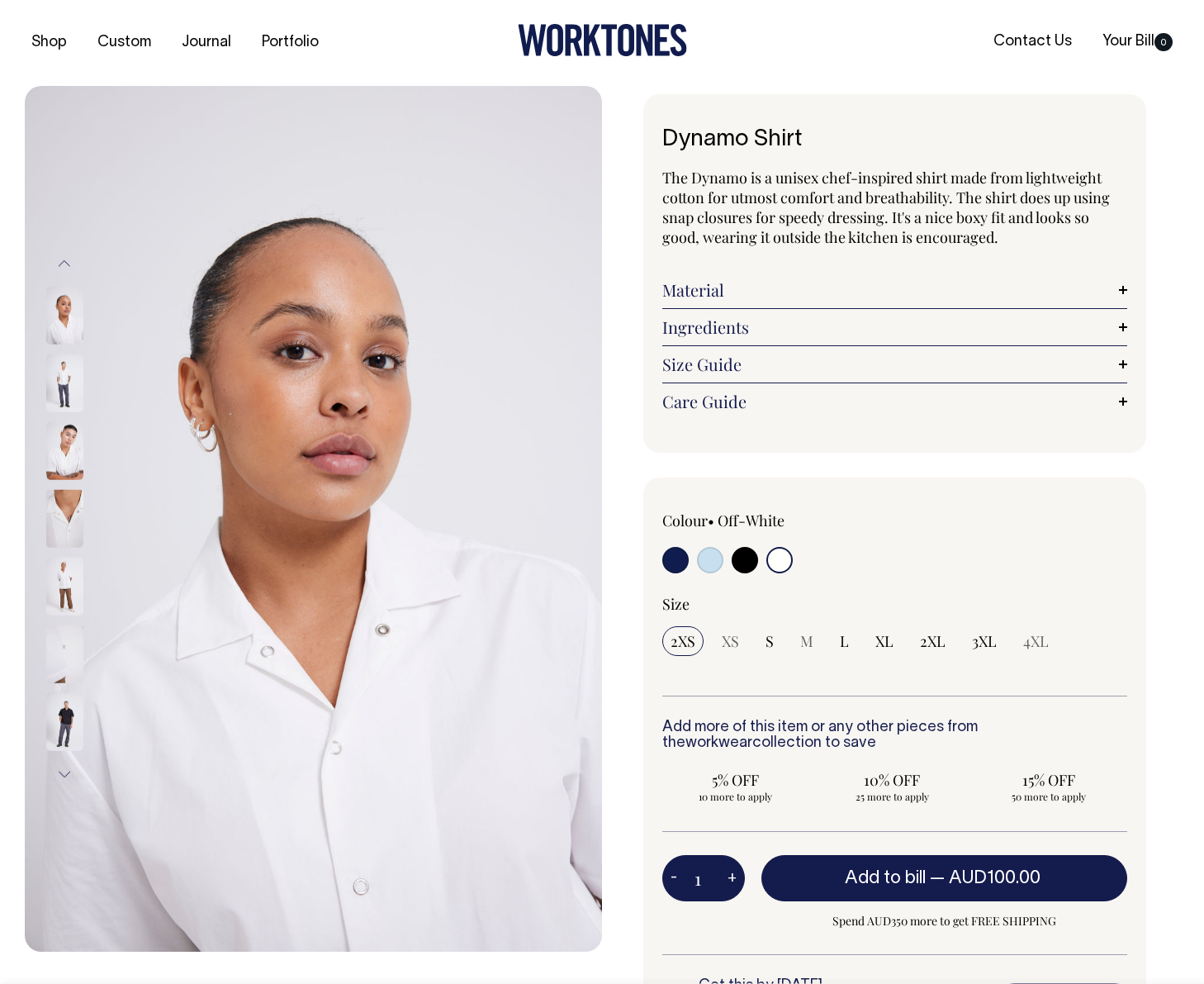
click at [68, 262] on button "Previous" at bounding box center [65, 263] width 25 height 37
click at [68, 260] on button "Previous" at bounding box center [65, 263] width 25 height 37
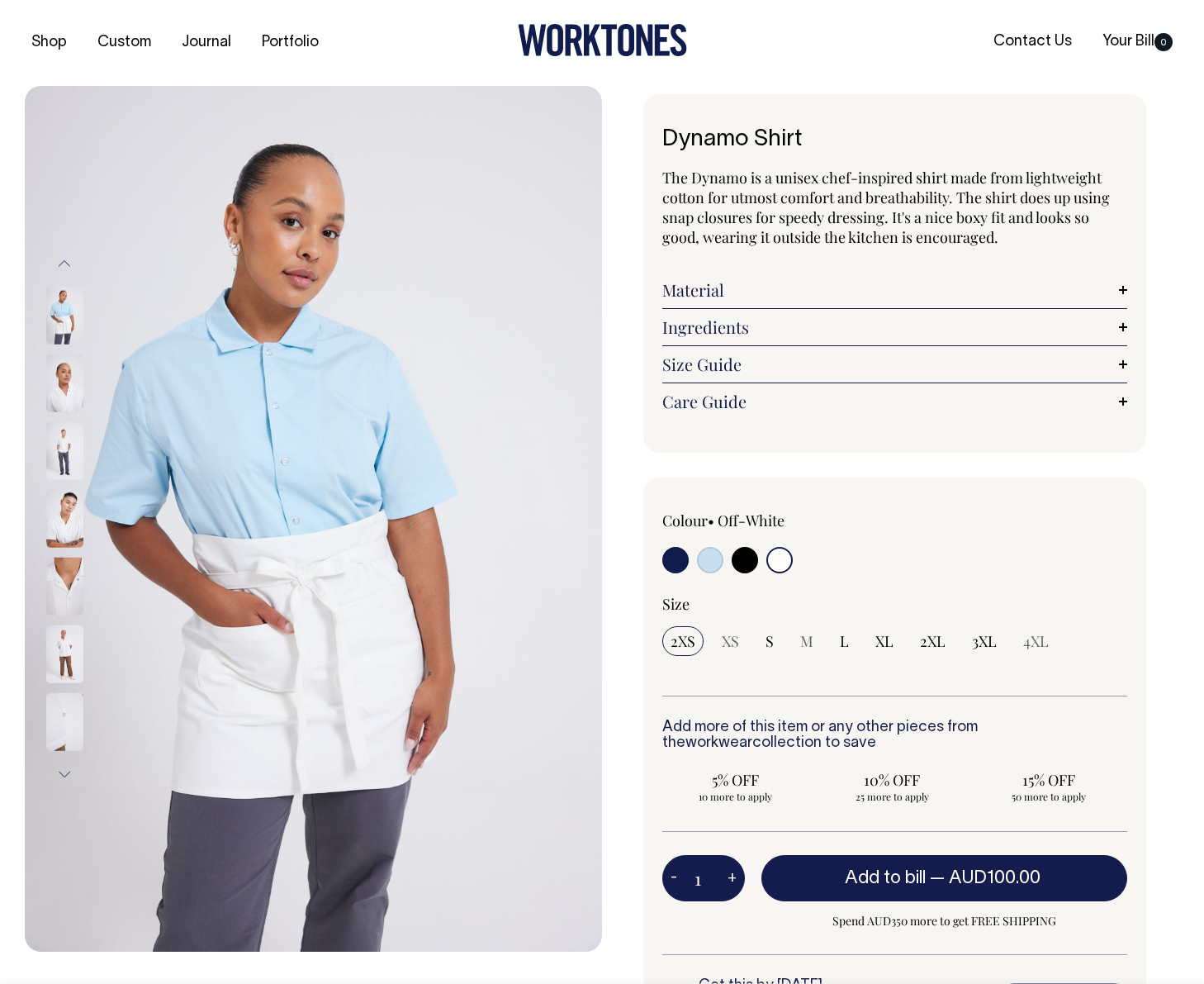
click at [68, 260] on button "Previous" at bounding box center [65, 263] width 25 height 37
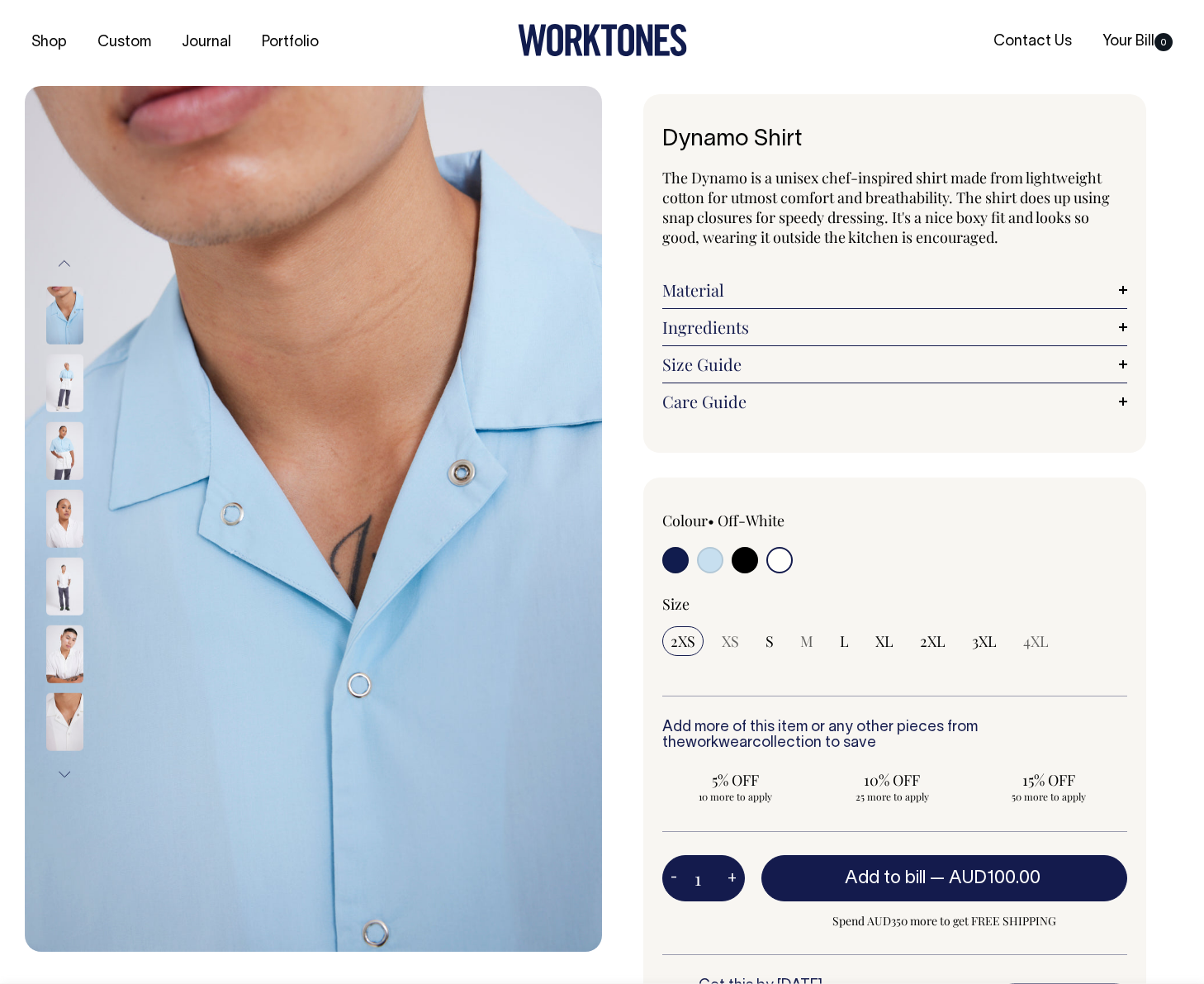
click at [781, 557] on input "radio" at bounding box center [780, 560] width 27 height 27
click at [676, 561] on input "radio" at bounding box center [675, 560] width 27 height 27
radio input "true"
select select "Dark Navy"
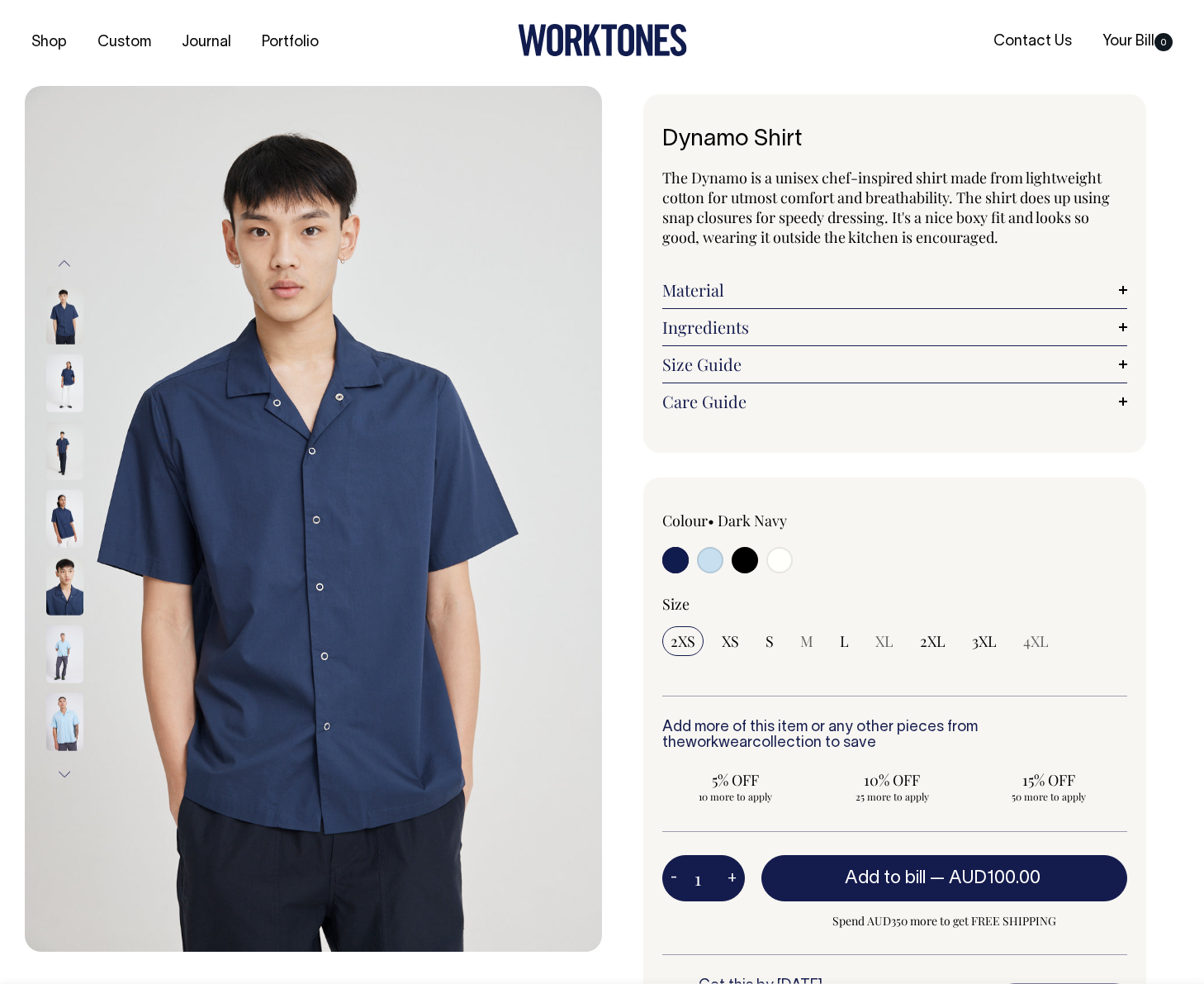
click at [65, 384] on img at bounding box center [65, 384] width 37 height 58
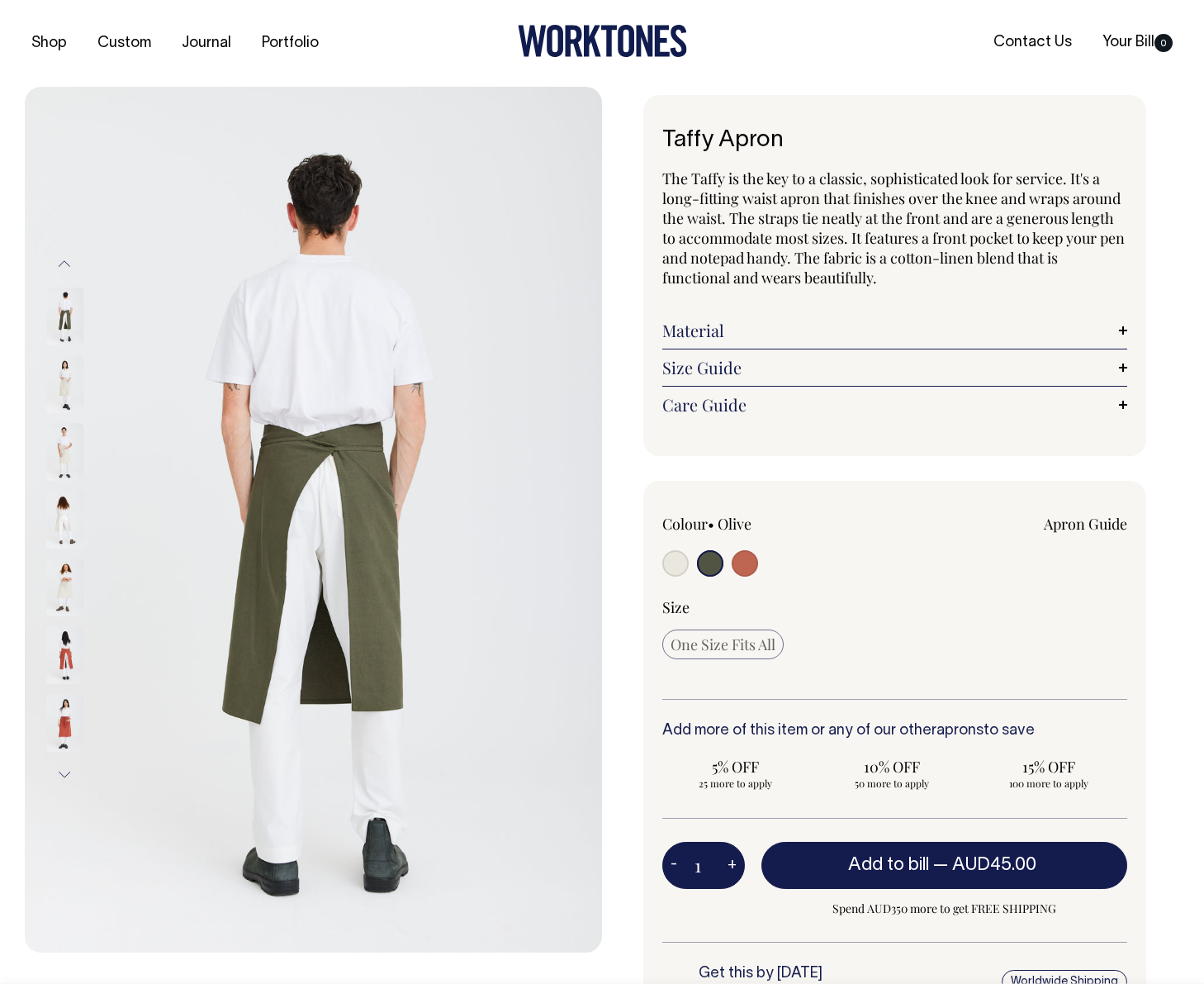
click at [73, 381] on img at bounding box center [65, 385] width 37 height 58
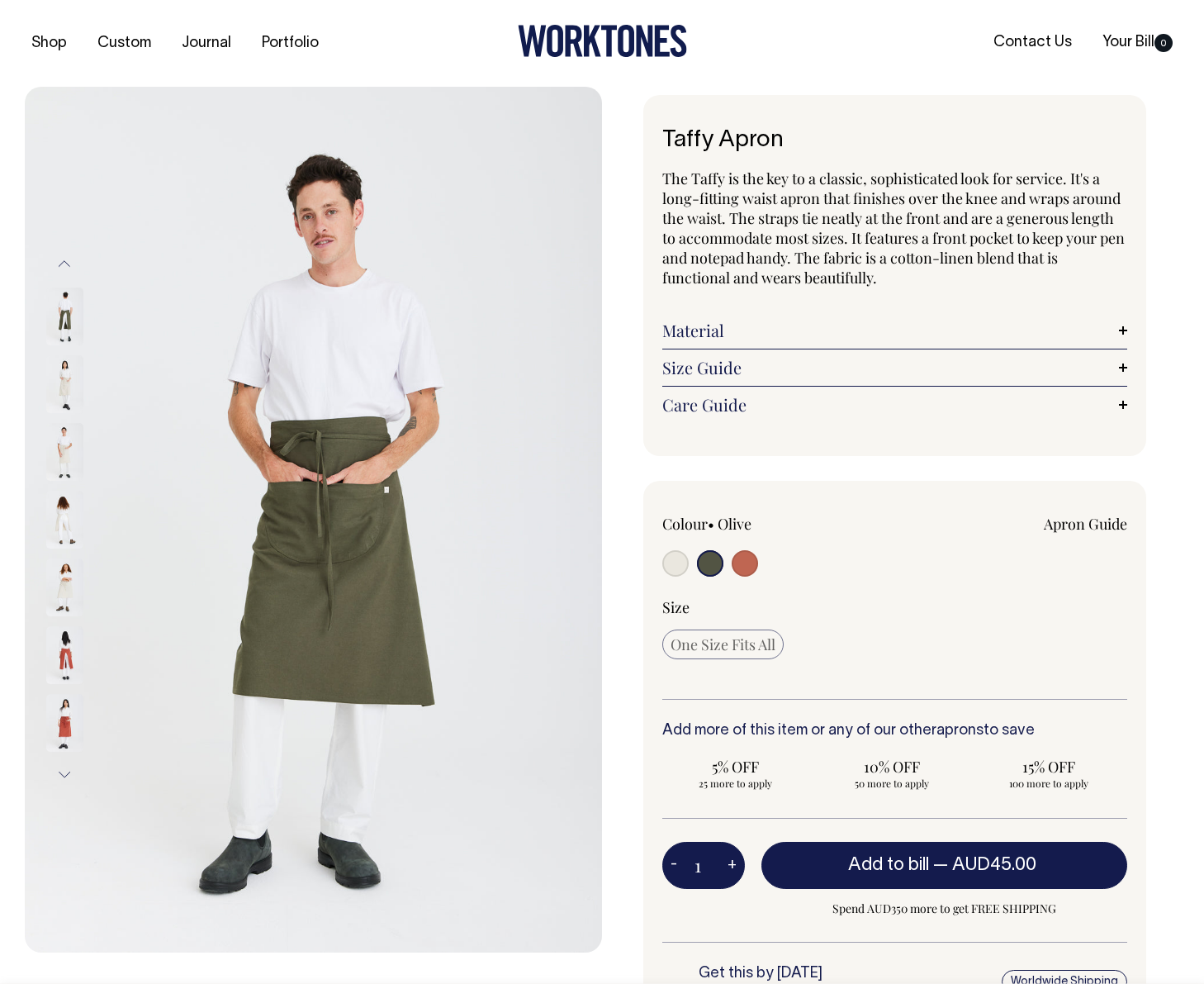
click at [220, 379] on img at bounding box center [313, 520] width 578 height 866
click at [56, 338] on img at bounding box center [65, 317] width 37 height 58
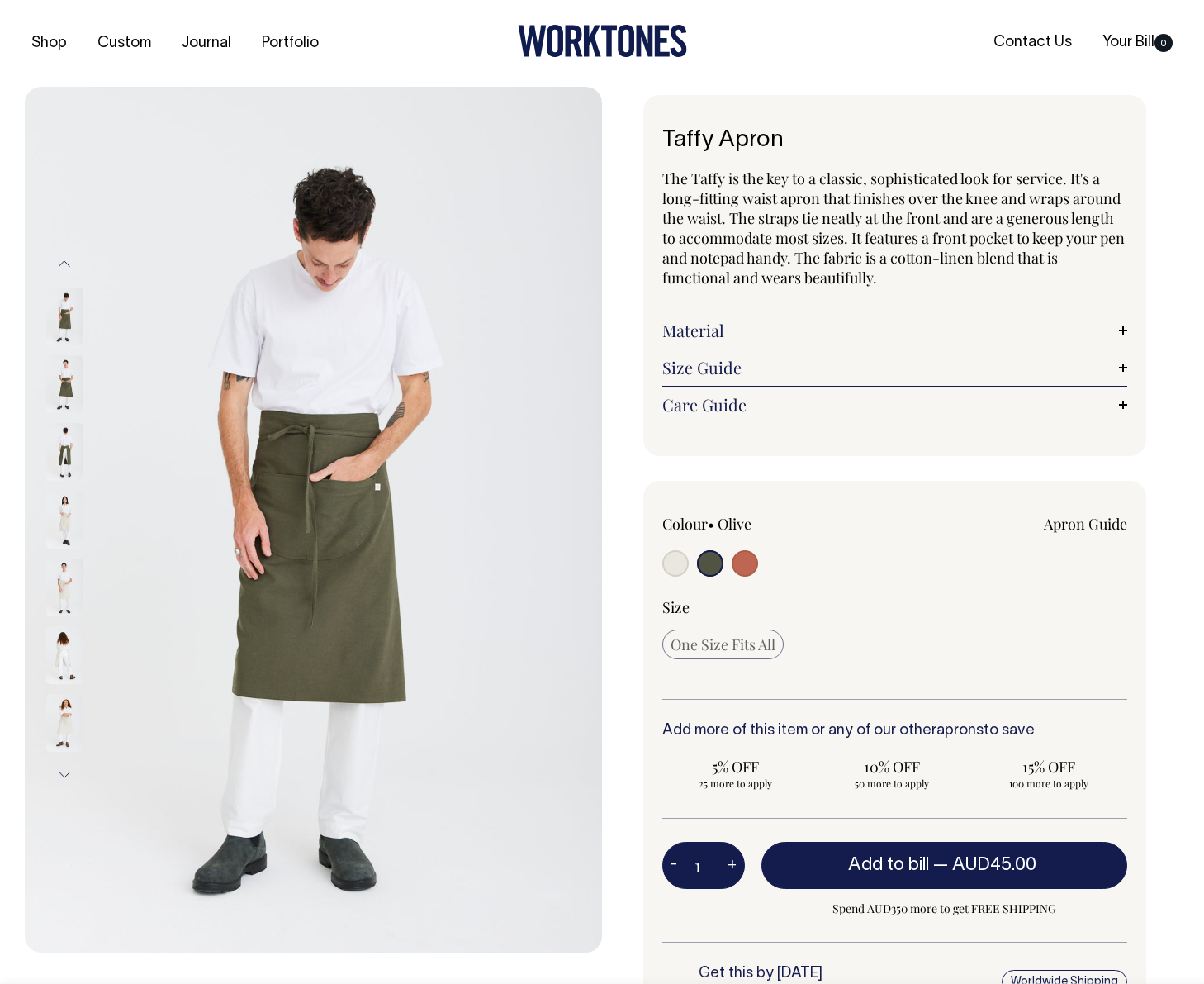
click at [67, 521] on img at bounding box center [65, 520] width 37 height 58
